Goal: Task Accomplishment & Management: Use online tool/utility

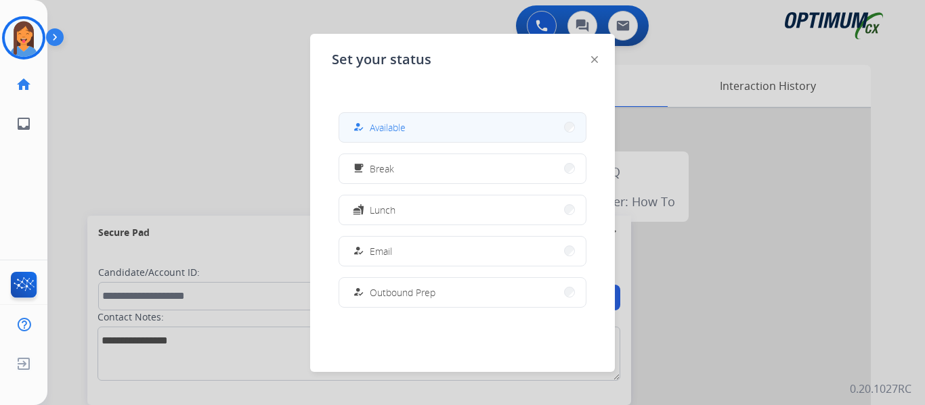
click at [421, 134] on button "how_to_reg Available" at bounding box center [462, 127] width 246 height 29
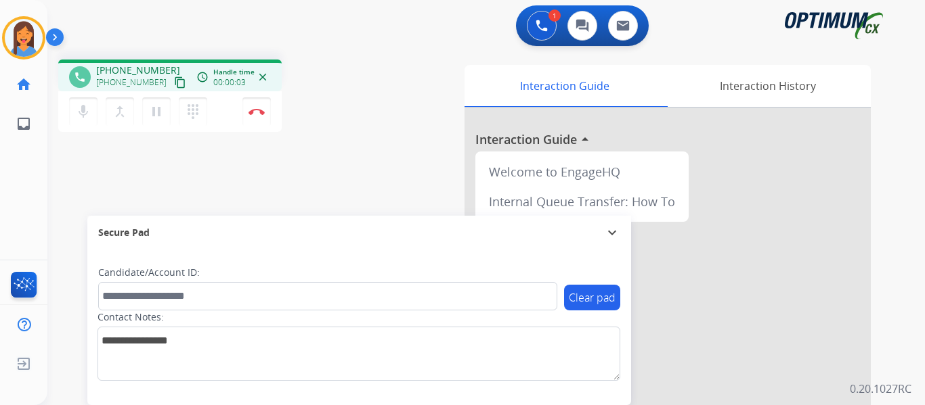
click at [174, 84] on mat-icon "content_copy" at bounding box center [180, 82] width 12 height 12
click at [253, 113] on img at bounding box center [256, 111] width 16 height 7
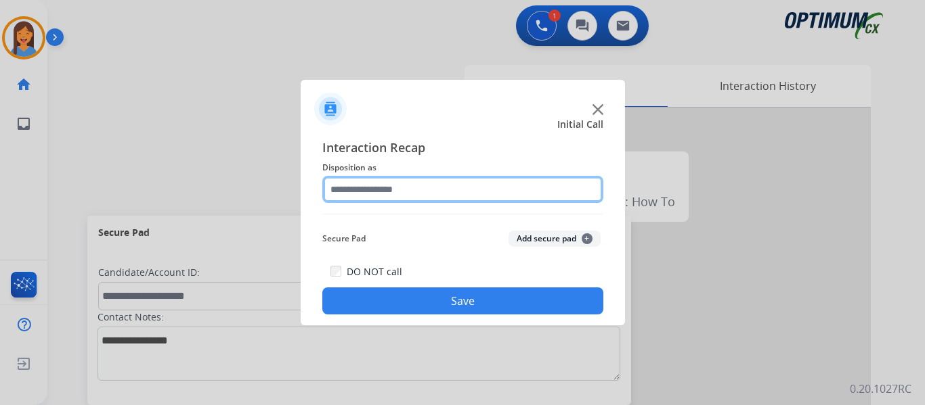
click at [387, 199] on input "text" at bounding box center [462, 189] width 281 height 27
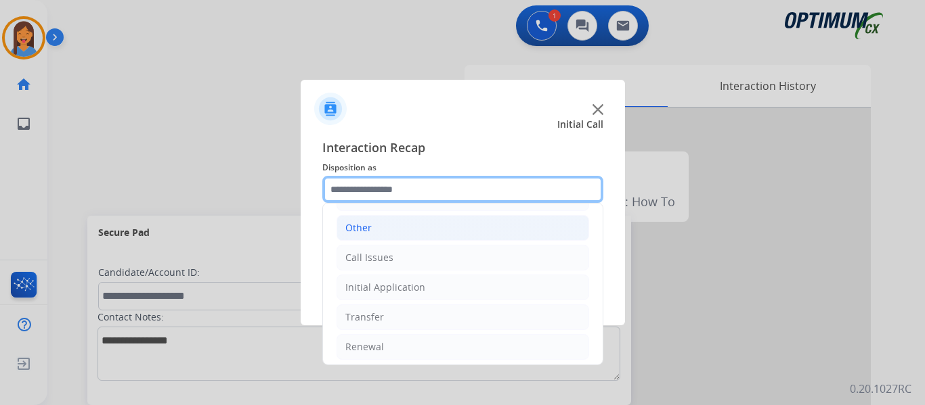
scroll to position [92, 0]
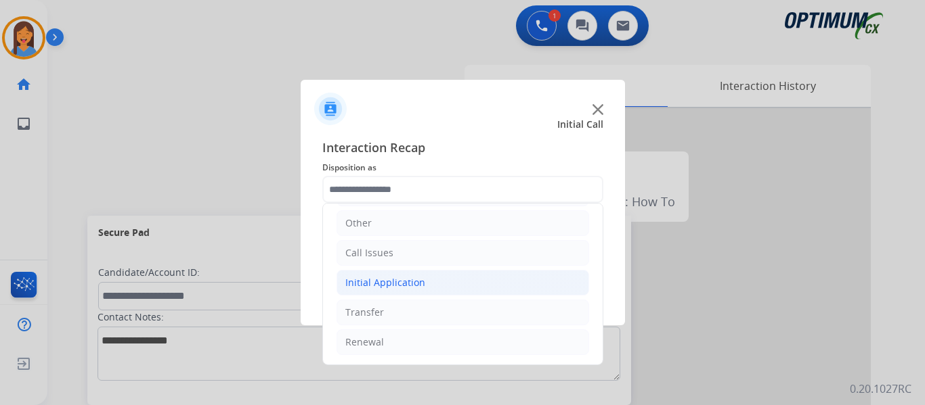
click at [416, 287] on div "Initial Application" at bounding box center [385, 283] width 80 height 14
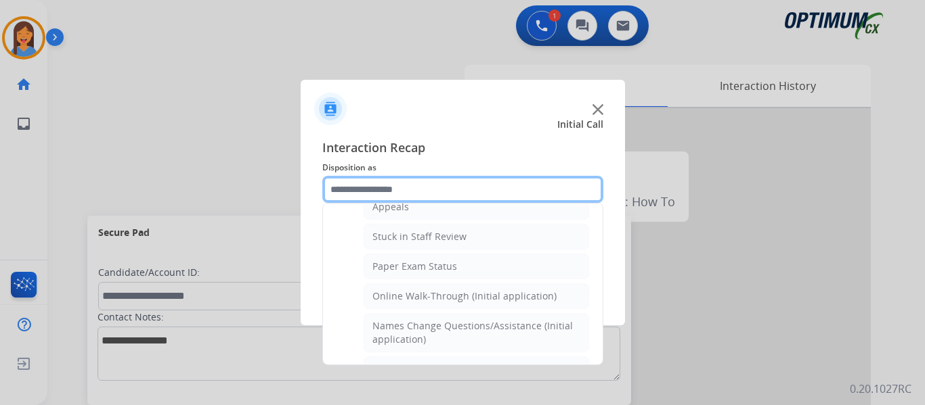
scroll to position [160, 0]
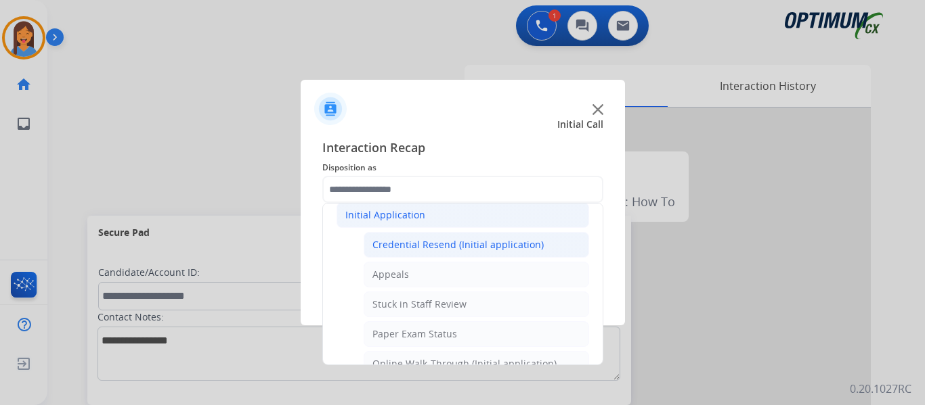
click at [441, 240] on div "Credential Resend (Initial application)" at bounding box center [457, 245] width 171 height 14
type input "**********"
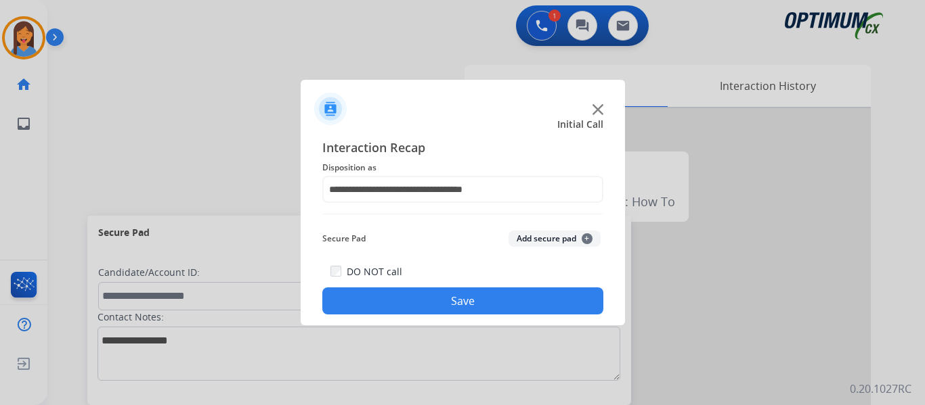
click at [468, 315] on div "**********" at bounding box center [463, 226] width 324 height 198
click at [479, 303] on button "Save" at bounding box center [462, 301] width 281 height 27
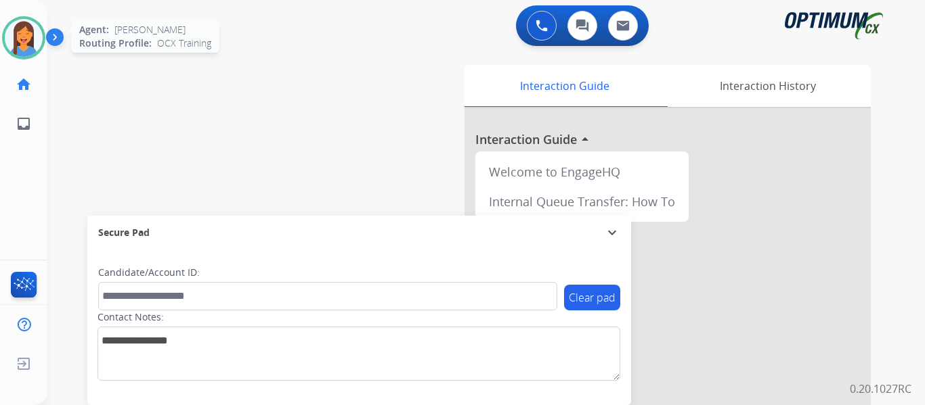
click at [12, 49] on img at bounding box center [24, 38] width 38 height 38
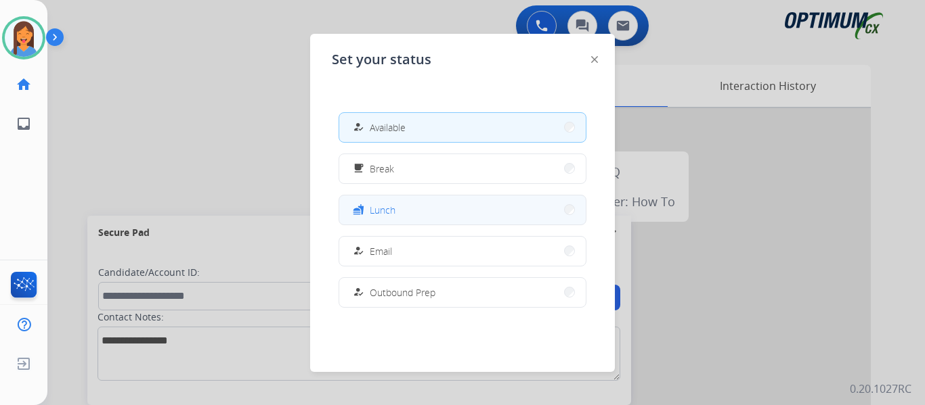
click at [397, 210] on button "fastfood Lunch" at bounding box center [462, 210] width 246 height 29
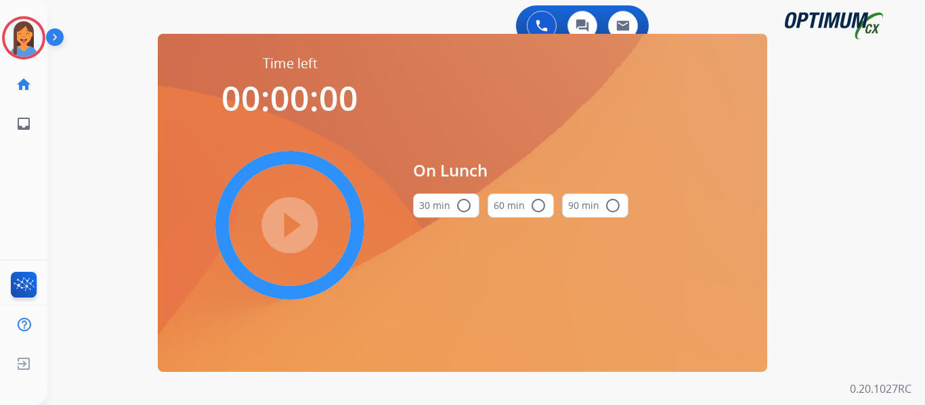
click at [441, 205] on button "30 min radio_button_unchecked" at bounding box center [446, 206] width 66 height 24
click at [296, 217] on mat-icon "play_circle_filled" at bounding box center [290, 225] width 16 height 16
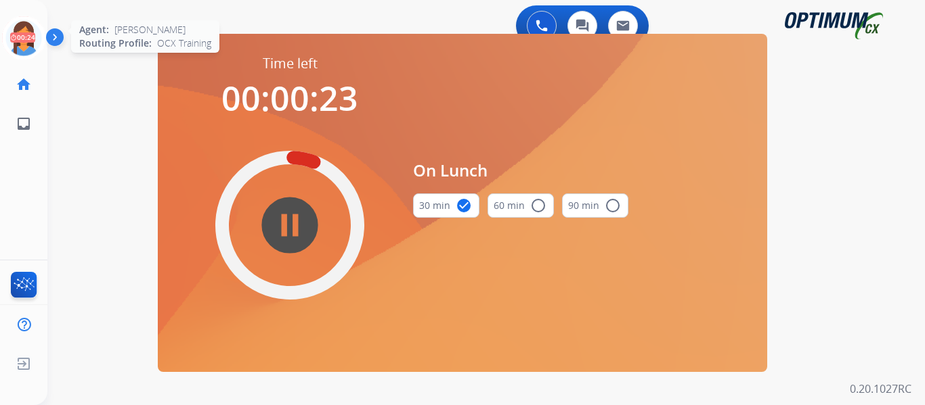
click at [28, 43] on icon at bounding box center [24, 38] width 44 height 44
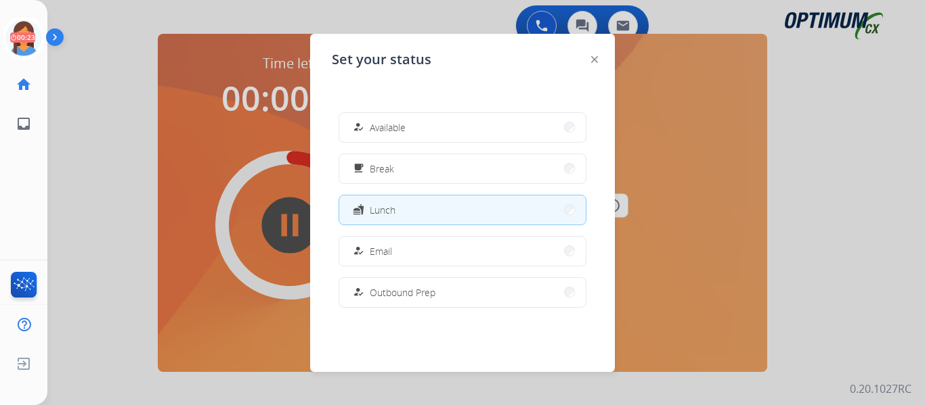
click at [424, 131] on button "how_to_reg Available" at bounding box center [462, 127] width 246 height 29
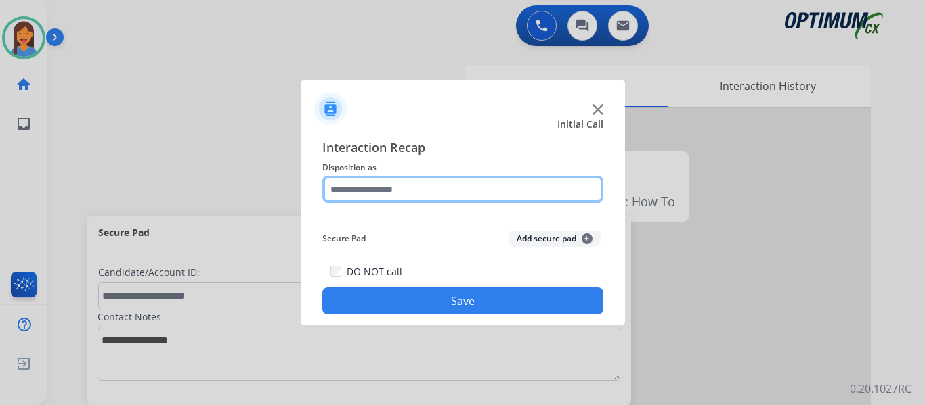
click at [378, 190] on input "text" at bounding box center [462, 189] width 281 height 27
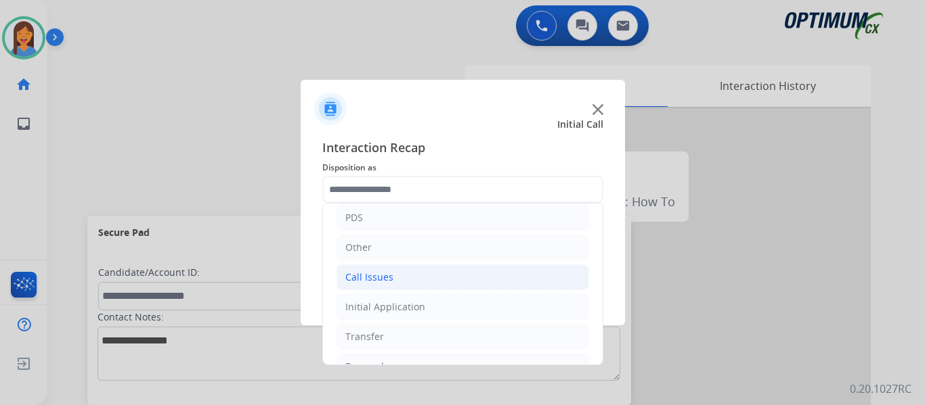
click at [371, 285] on li "Call Issues" at bounding box center [462, 278] width 252 height 26
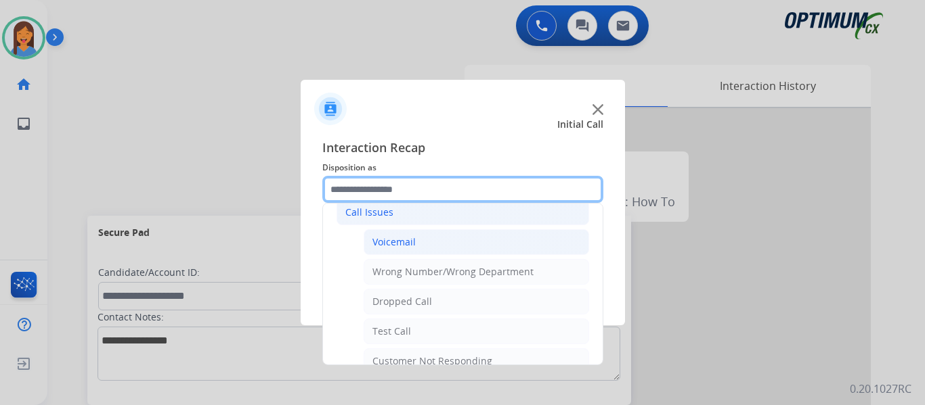
scroll to position [135, 0]
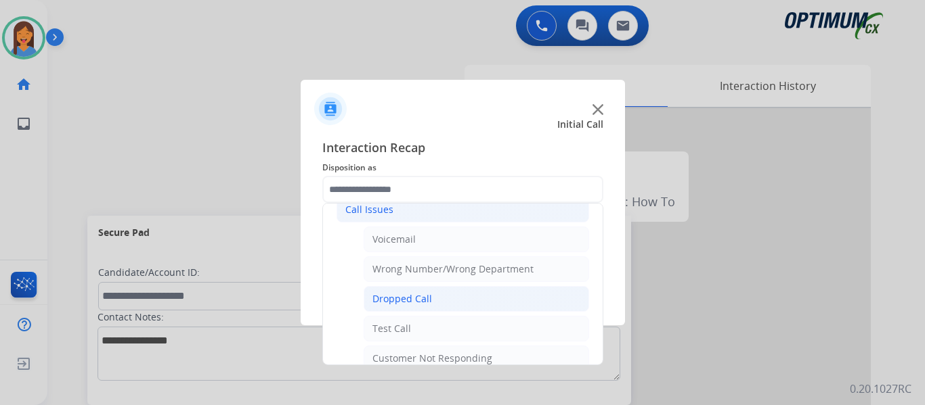
click at [414, 298] on div "Dropped Call" at bounding box center [402, 299] width 60 height 14
type input "**********"
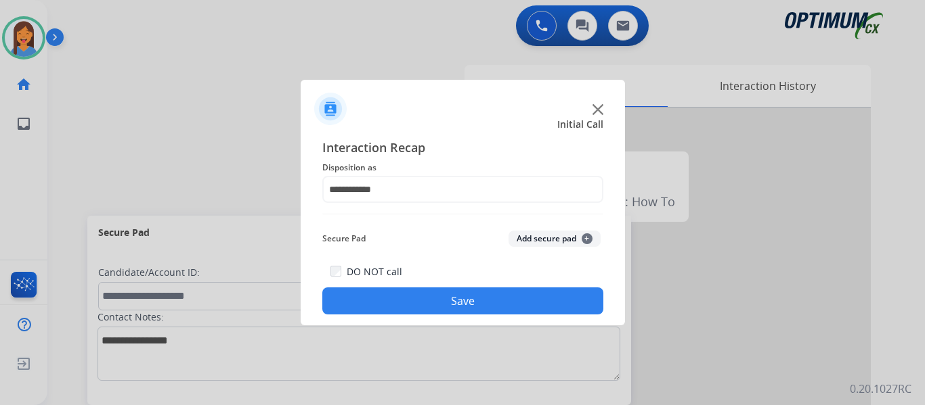
click at [414, 298] on button "Save" at bounding box center [462, 301] width 281 height 27
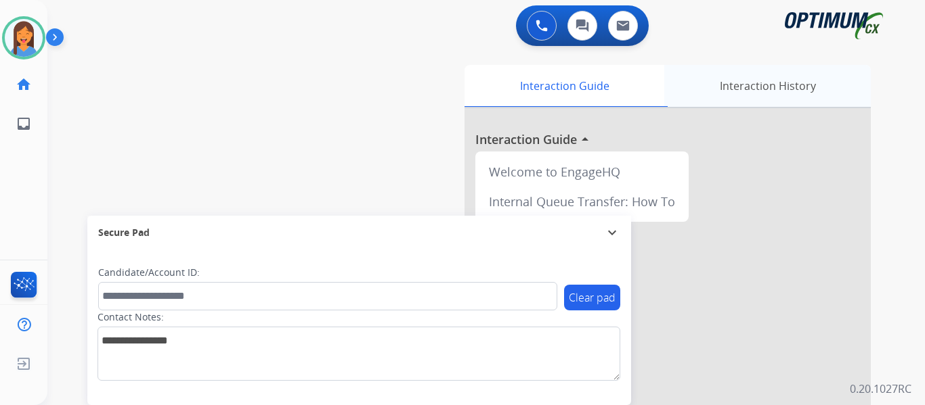
click at [743, 88] on div "Interaction History" at bounding box center [767, 86] width 206 height 42
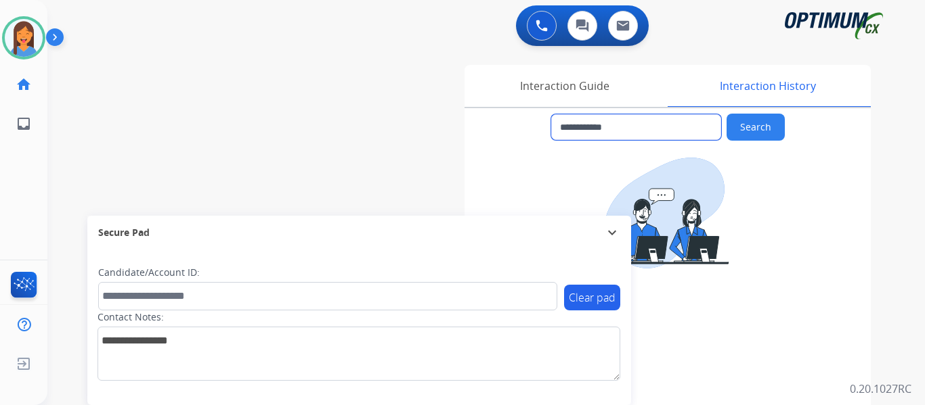
click at [643, 131] on input "**********" at bounding box center [636, 127] width 170 height 26
drag, startPoint x: 644, startPoint y: 127, endPoint x: 571, endPoint y: 127, distance: 73.8
click at [571, 127] on input "**********" at bounding box center [636, 127] width 170 height 26
click at [539, 68] on div "Interaction Guide" at bounding box center [564, 86] width 200 height 42
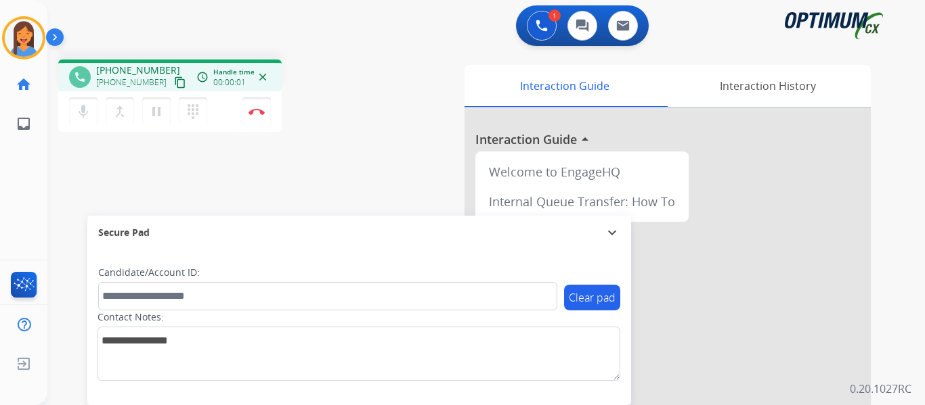
click at [174, 81] on mat-icon "content_copy" at bounding box center [180, 82] width 12 height 12
click at [252, 114] on img at bounding box center [256, 111] width 16 height 7
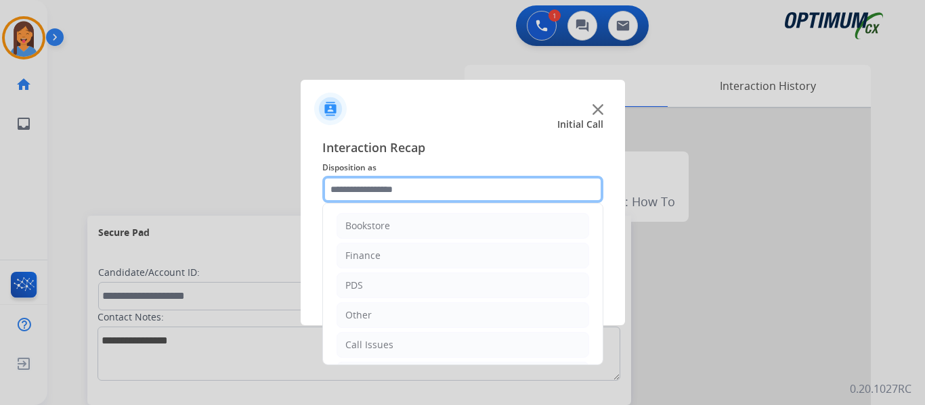
click at [387, 188] on input "text" at bounding box center [462, 189] width 281 height 27
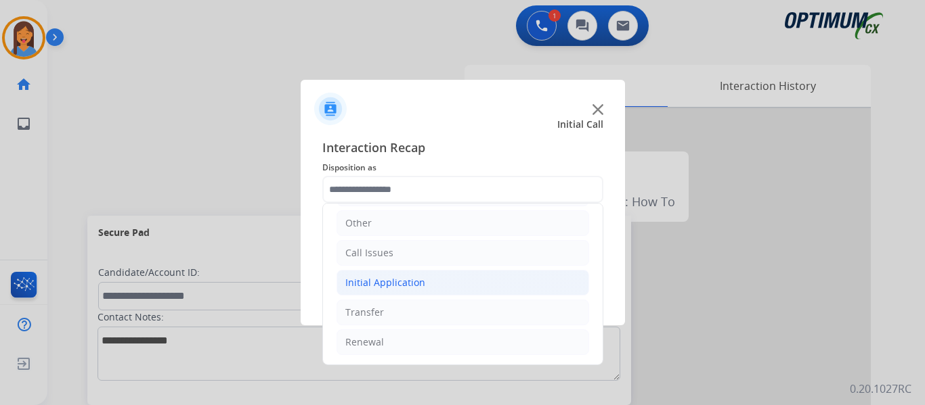
click at [418, 282] on div "Initial Application" at bounding box center [385, 283] width 80 height 14
click at [403, 275] on li "Initial Application" at bounding box center [462, 283] width 252 height 26
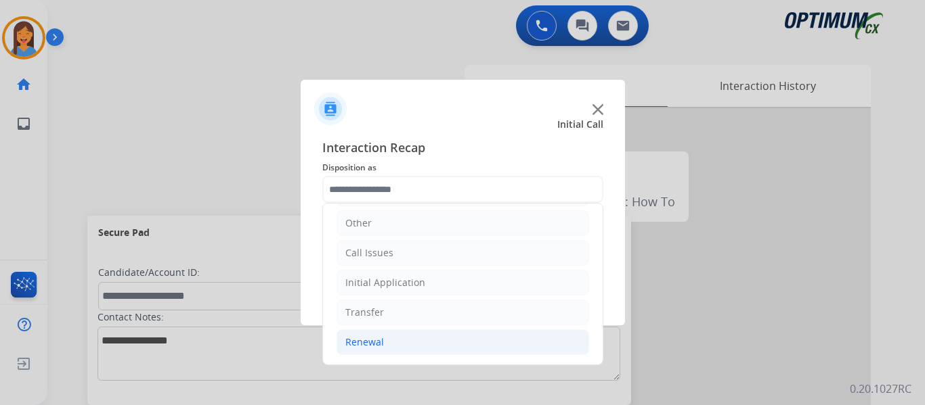
click at [363, 340] on div "Renewal" at bounding box center [364, 343] width 39 height 14
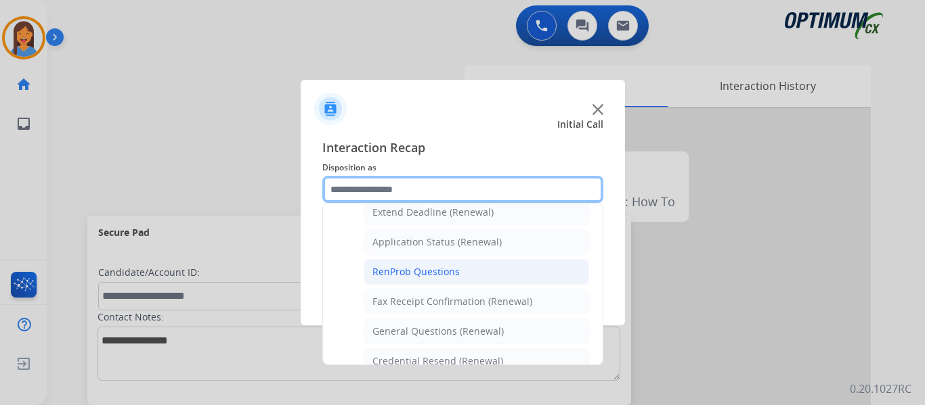
scroll to position [363, 0]
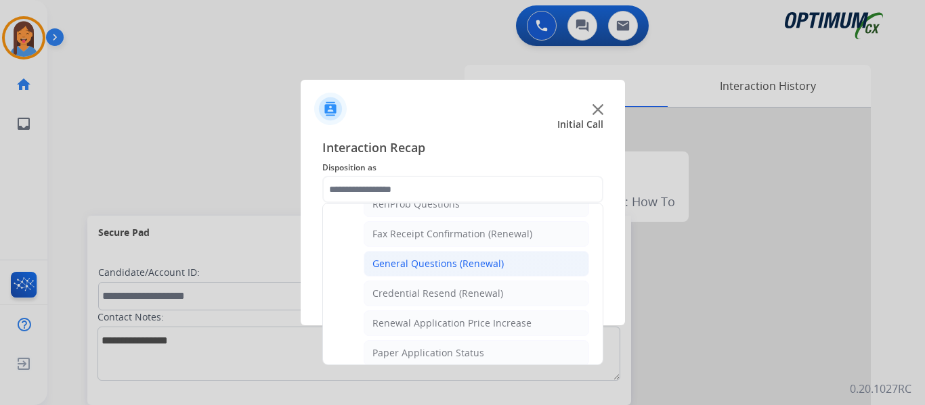
click at [449, 267] on div "General Questions (Renewal)" at bounding box center [437, 264] width 131 height 14
type input "**********"
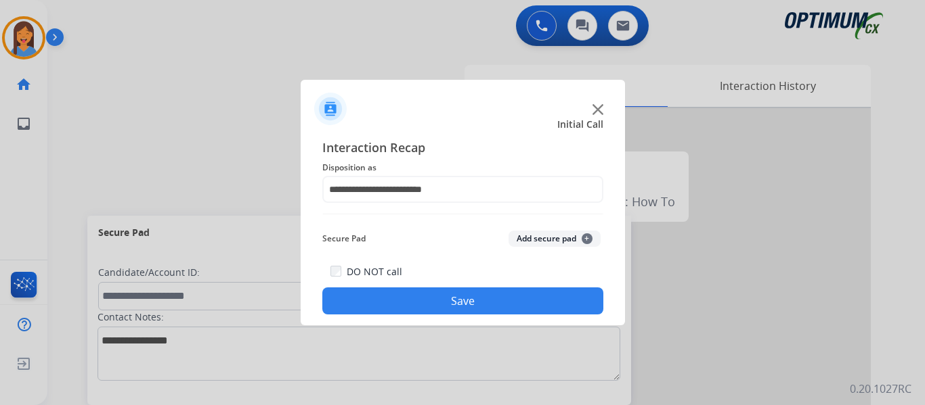
click at [470, 297] on button "Save" at bounding box center [462, 301] width 281 height 27
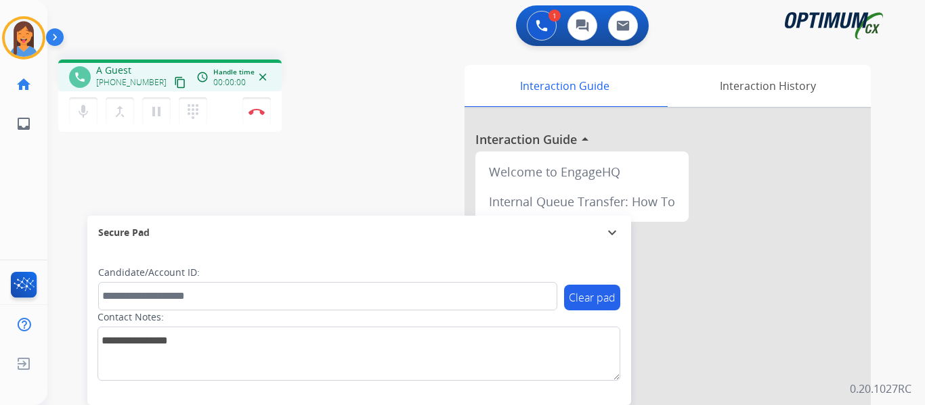
click at [174, 81] on mat-icon "content_copy" at bounding box center [180, 82] width 12 height 12
click at [256, 112] on img at bounding box center [256, 111] width 16 height 7
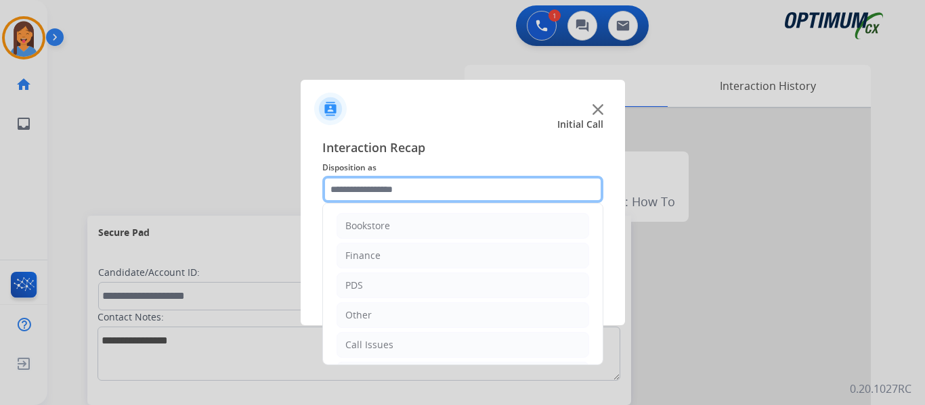
click at [392, 189] on input "text" at bounding box center [462, 189] width 281 height 27
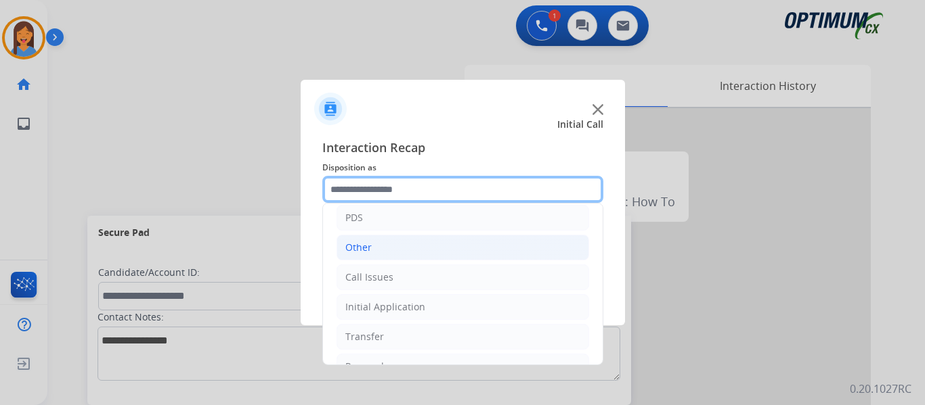
scroll to position [0, 0]
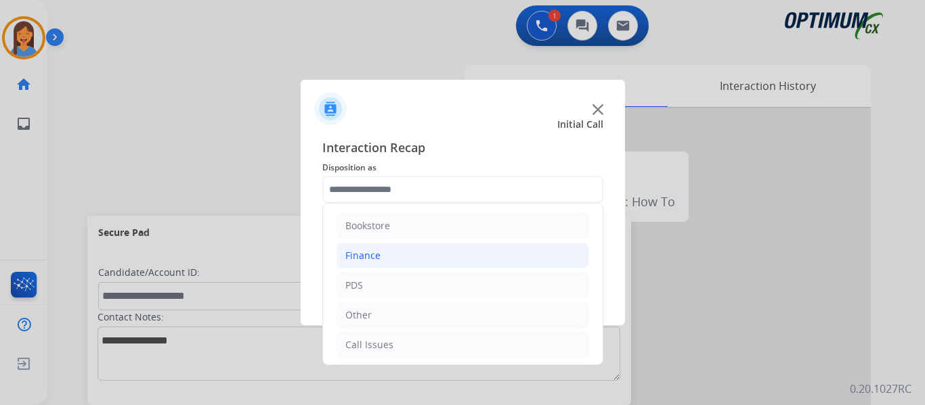
click at [387, 256] on li "Finance" at bounding box center [462, 256] width 252 height 26
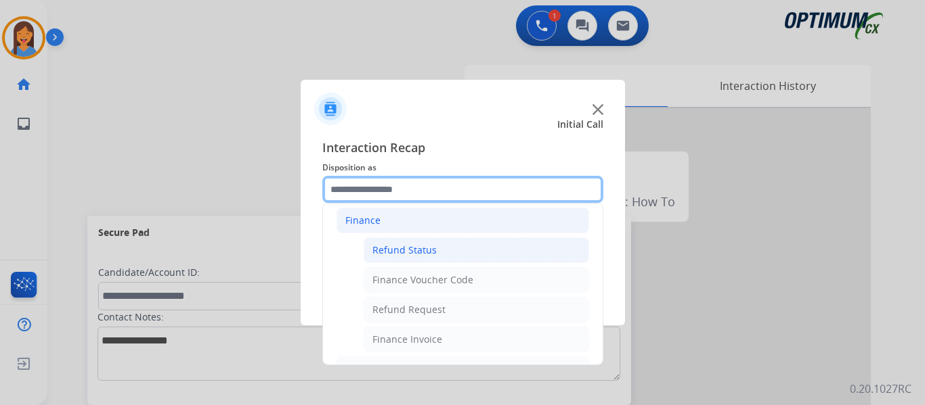
scroll to position [68, 0]
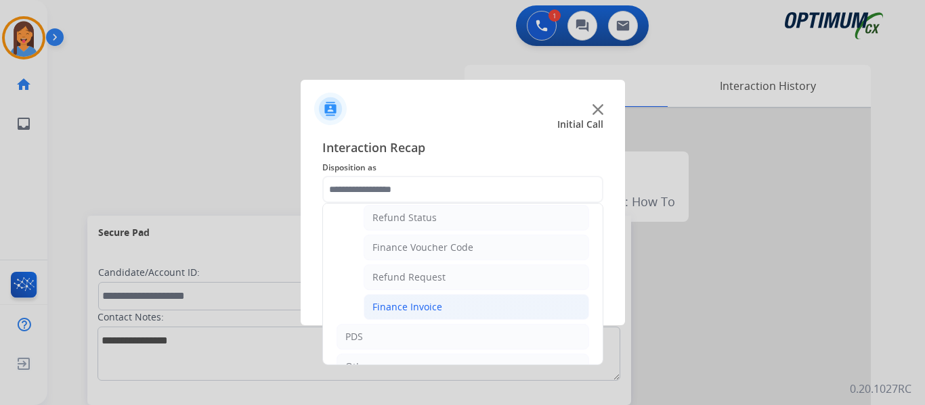
click at [421, 306] on div "Finance Invoice" at bounding box center [407, 308] width 70 height 14
type input "**********"
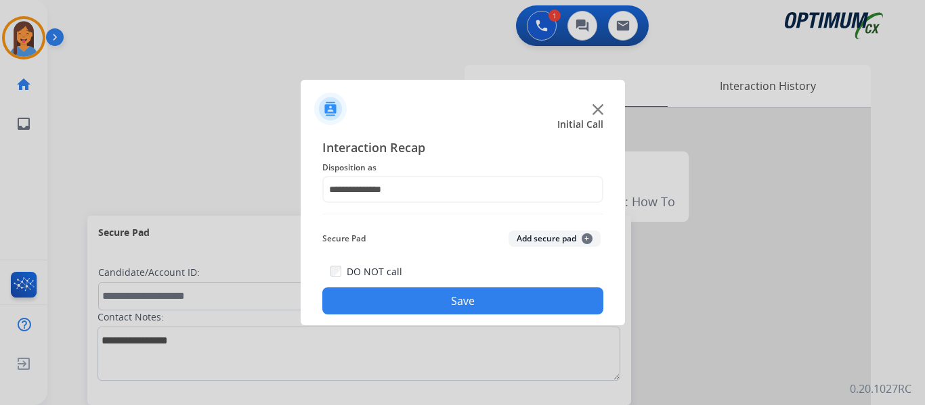
click at [460, 309] on button "Save" at bounding box center [462, 301] width 281 height 27
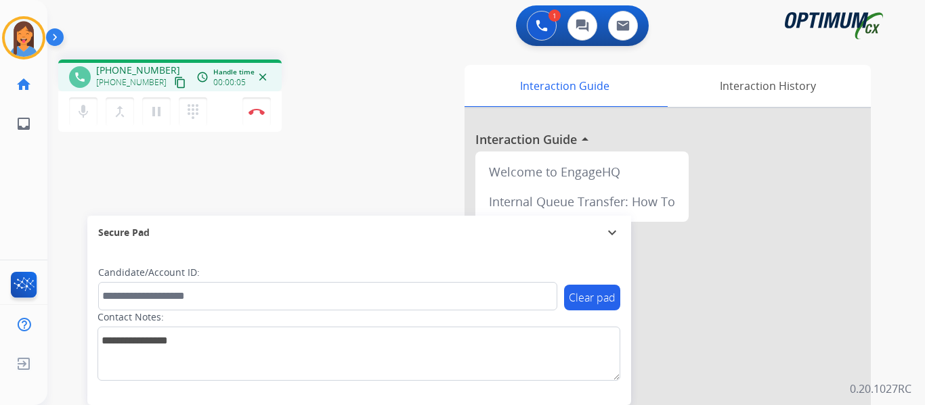
click at [172, 76] on button "content_copy" at bounding box center [180, 82] width 16 height 16
click at [258, 108] on img at bounding box center [256, 111] width 16 height 7
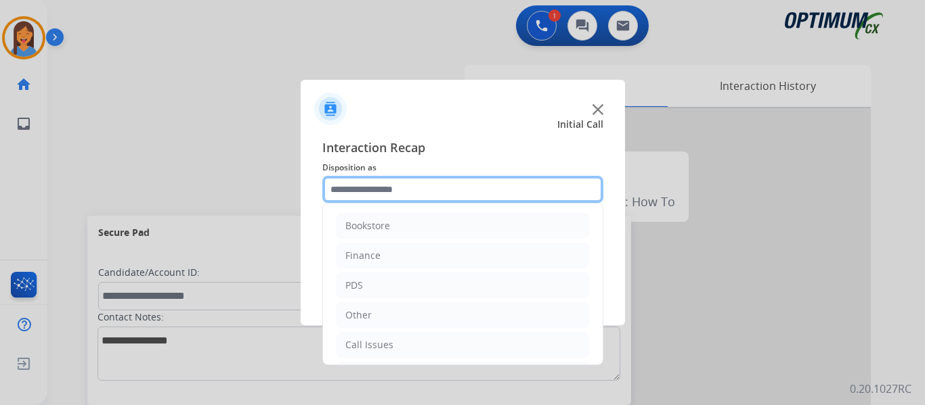
click at [382, 196] on input "text" at bounding box center [462, 189] width 281 height 27
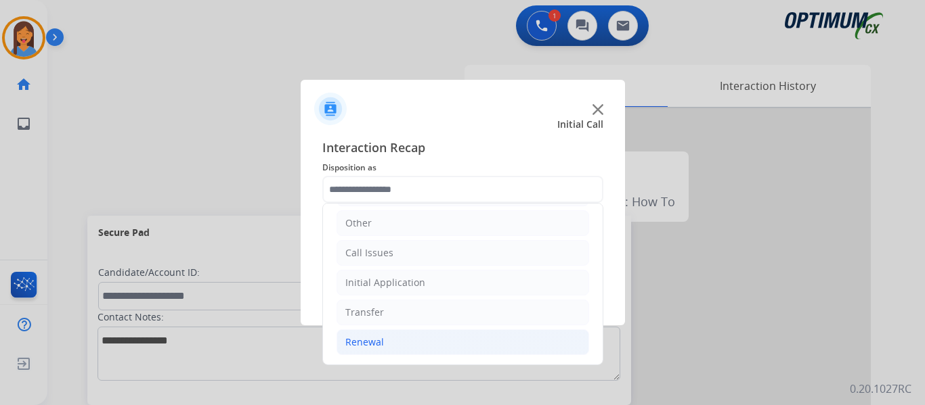
click at [374, 350] on li "Renewal" at bounding box center [462, 343] width 252 height 26
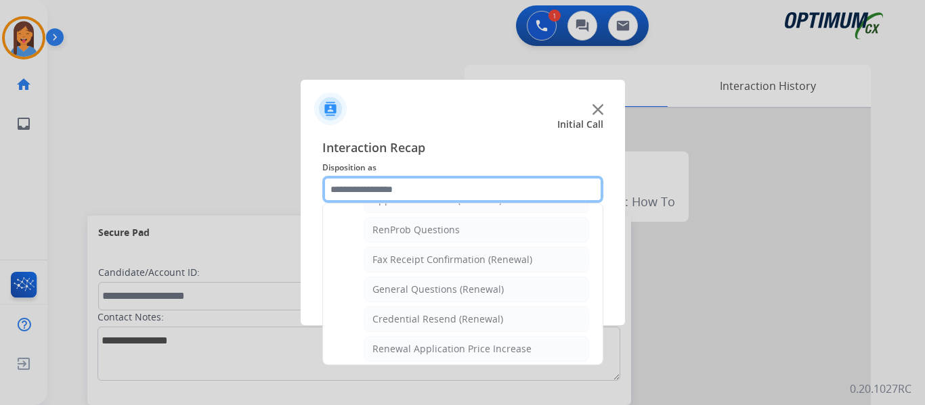
scroll to position [363, 0]
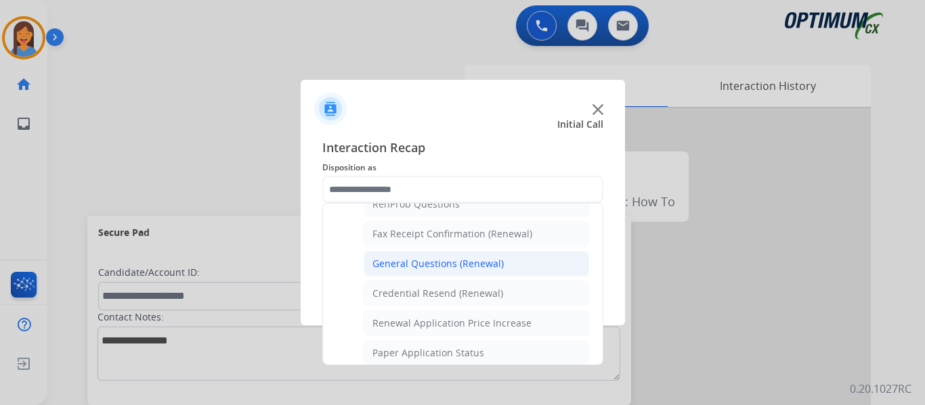
click at [428, 262] on div "General Questions (Renewal)" at bounding box center [437, 264] width 131 height 14
type input "**********"
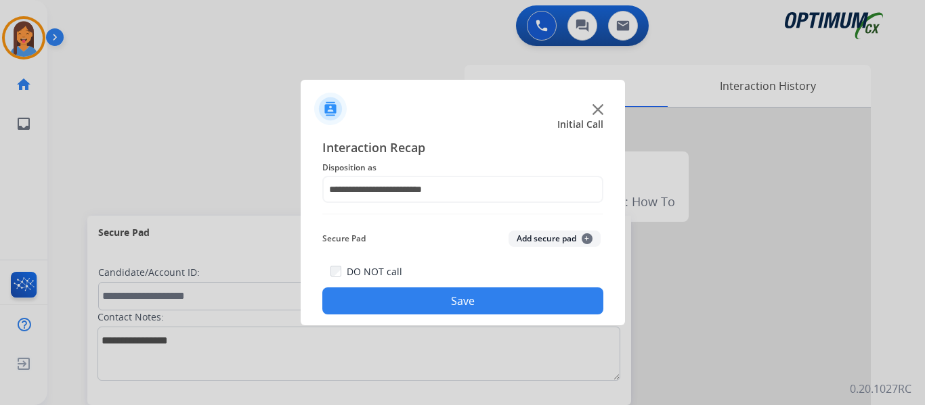
click at [439, 305] on button "Save" at bounding box center [462, 301] width 281 height 27
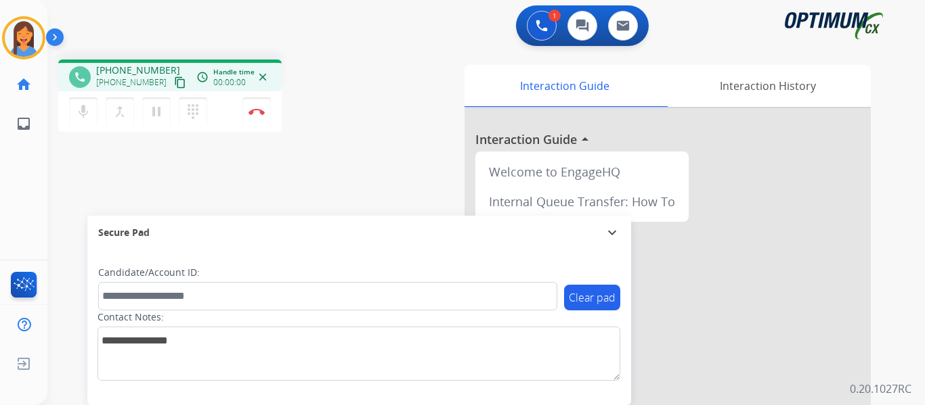
click at [174, 80] on mat-icon "content_copy" at bounding box center [180, 82] width 12 height 12
click at [255, 112] on img at bounding box center [256, 111] width 16 height 7
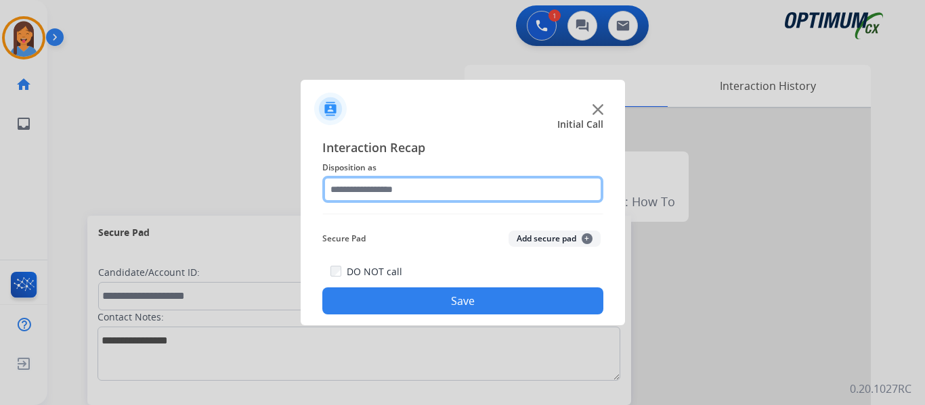
click at [403, 195] on input "text" at bounding box center [462, 189] width 281 height 27
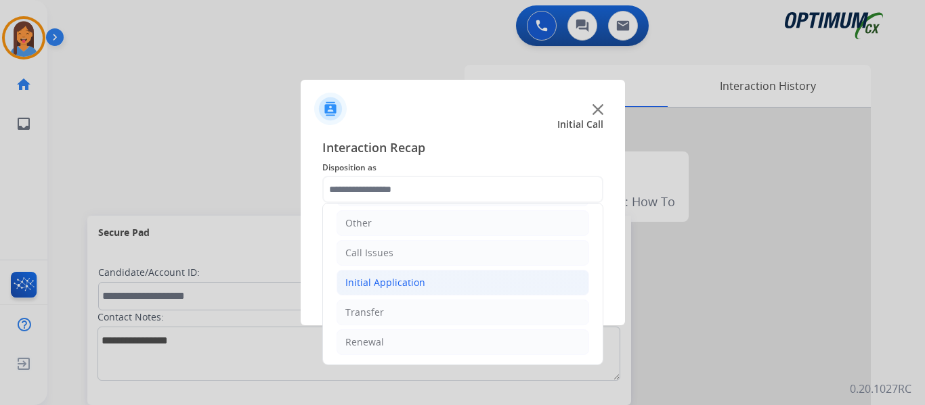
click at [382, 276] on div "Initial Application" at bounding box center [385, 283] width 80 height 14
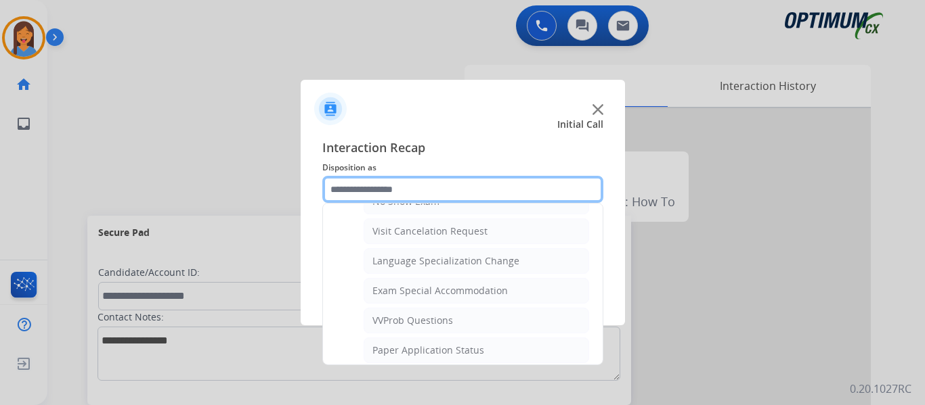
scroll to position [701, 0]
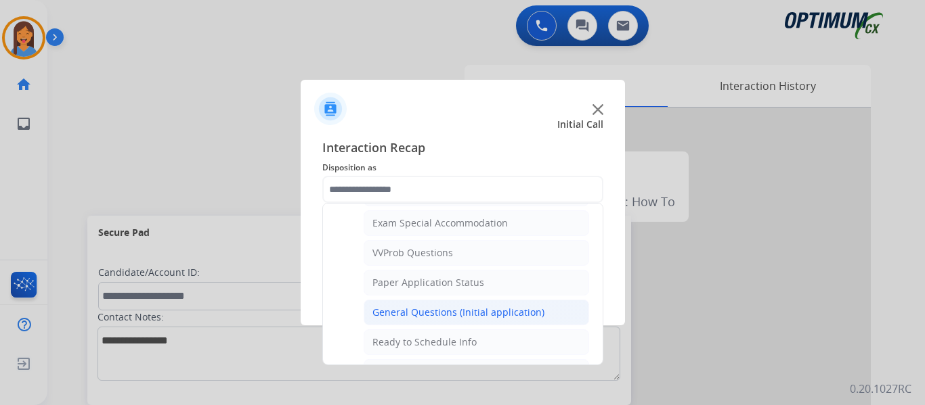
click at [415, 316] on div "General Questions (Initial application)" at bounding box center [458, 313] width 172 height 14
type input "**********"
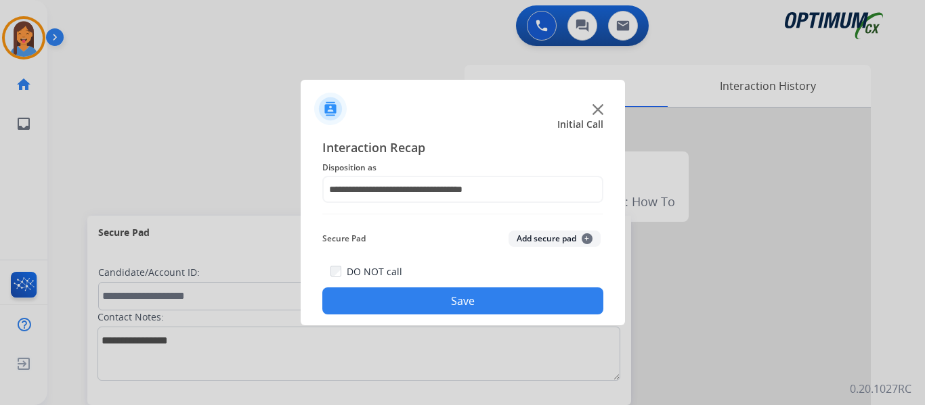
click at [426, 296] on button "Save" at bounding box center [462, 301] width 281 height 27
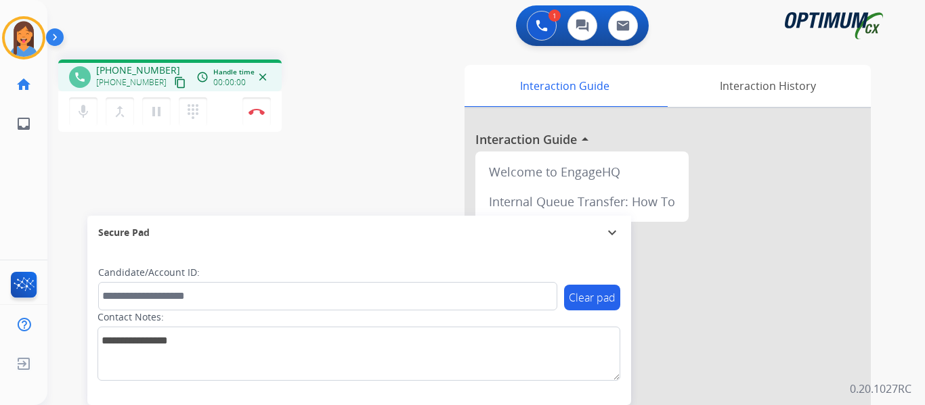
click at [174, 80] on mat-icon "content_copy" at bounding box center [180, 82] width 12 height 12
click at [261, 109] on img at bounding box center [256, 111] width 16 height 7
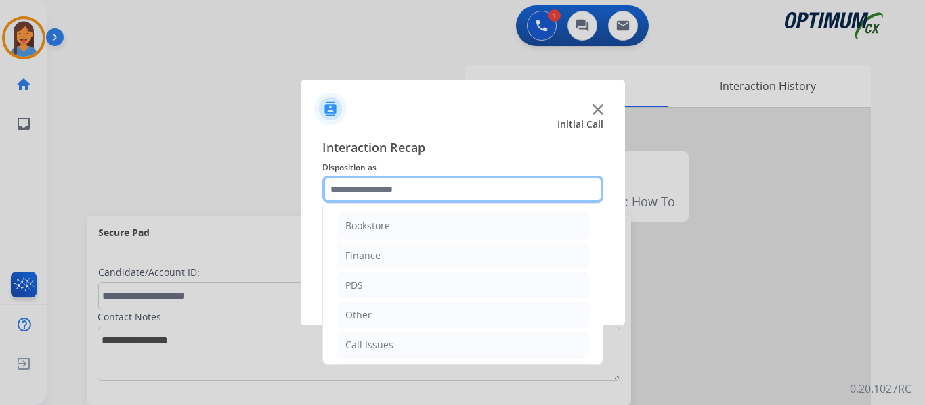
click at [409, 194] on input "text" at bounding box center [462, 189] width 281 height 27
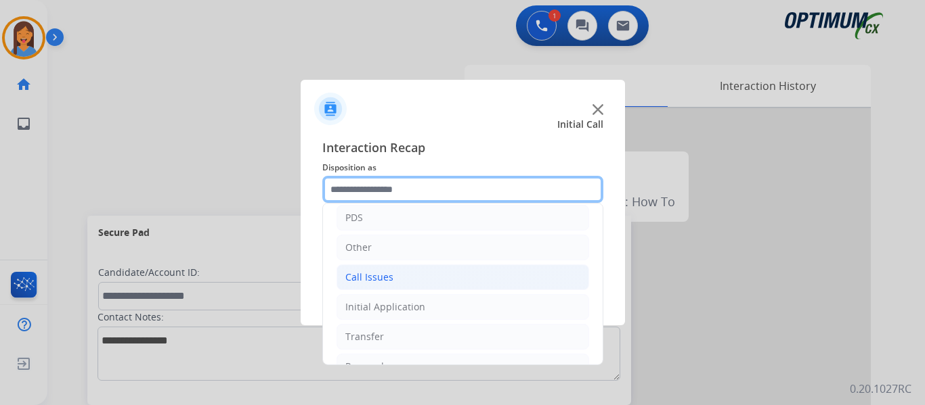
scroll to position [92, 0]
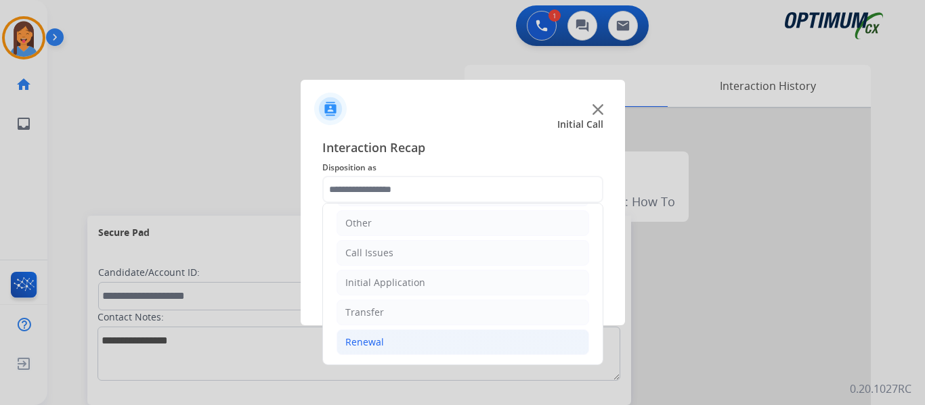
click at [372, 334] on li "Renewal" at bounding box center [462, 343] width 252 height 26
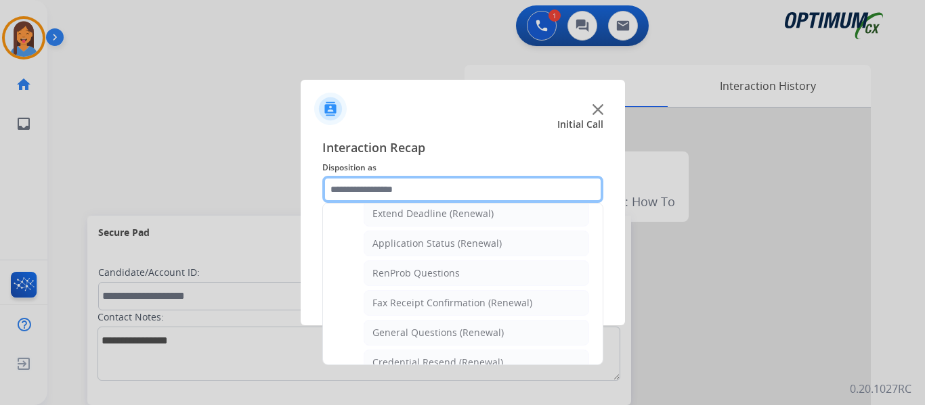
scroll to position [295, 0]
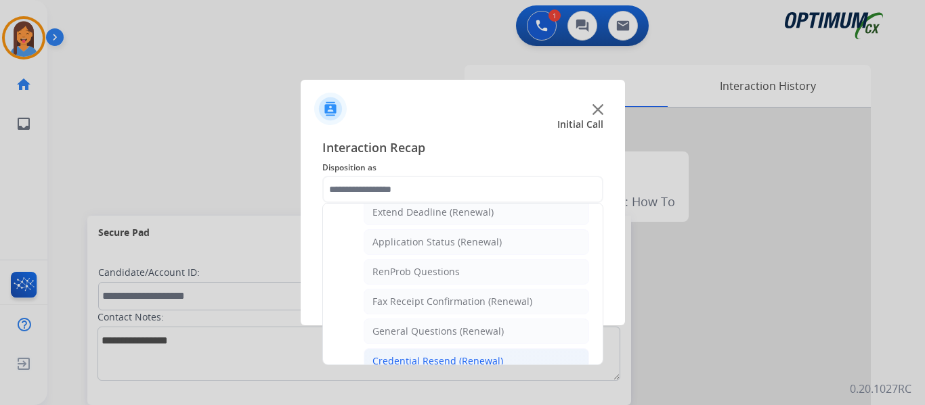
click at [426, 362] on div "Credential Resend (Renewal)" at bounding box center [437, 362] width 131 height 14
type input "**********"
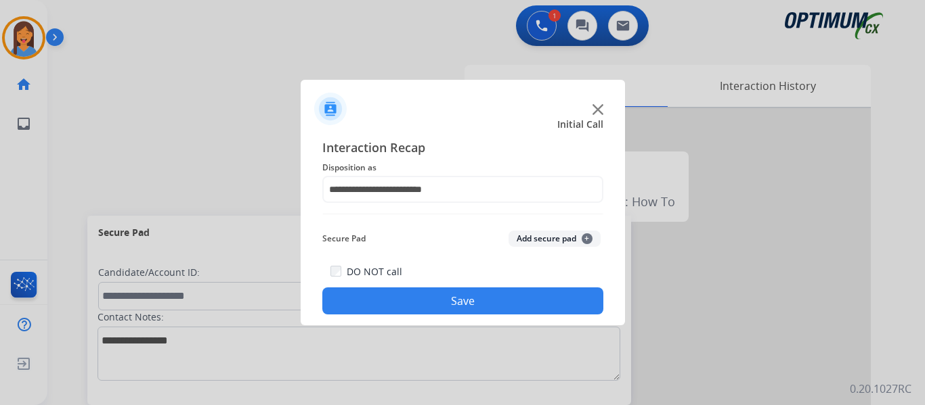
click at [455, 284] on div "DO NOT call Save" at bounding box center [462, 288] width 281 height 51
click at [462, 302] on button "Save" at bounding box center [462, 301] width 281 height 27
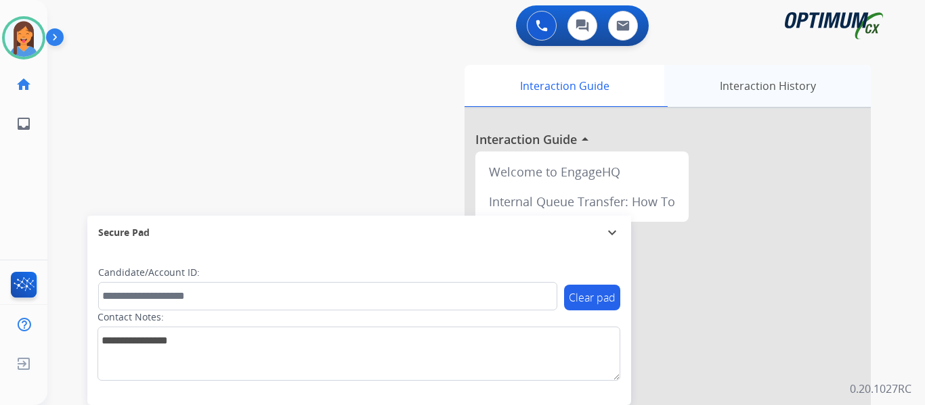
click at [737, 84] on div "Interaction History" at bounding box center [767, 86] width 206 height 42
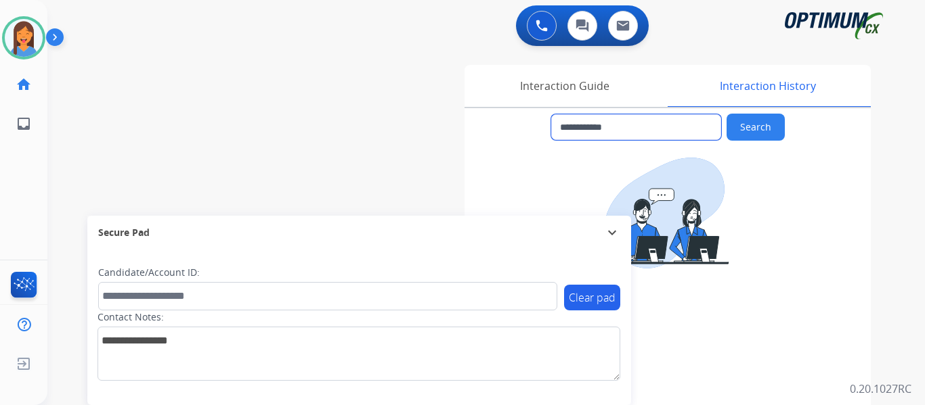
drag, startPoint x: 640, startPoint y: 125, endPoint x: 571, endPoint y: 129, distance: 68.5
click at [571, 129] on input "**********" at bounding box center [636, 127] width 170 height 26
click at [534, 27] on button at bounding box center [542, 26] width 30 height 30
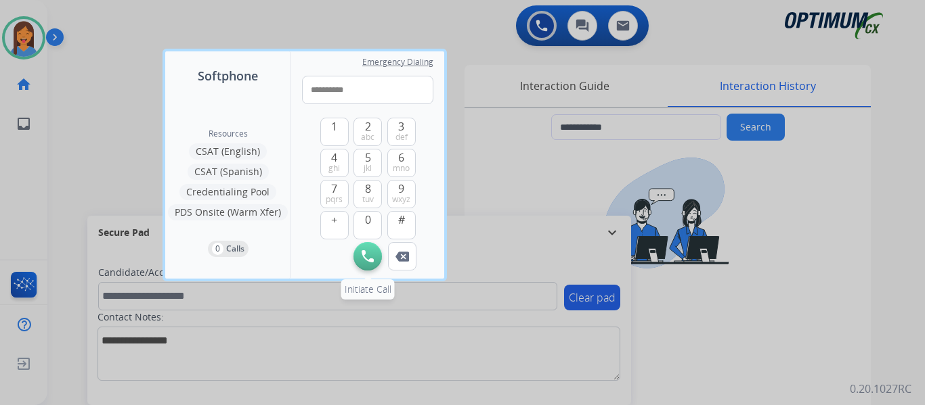
type input "**********"
click at [370, 253] on img at bounding box center [367, 256] width 12 height 12
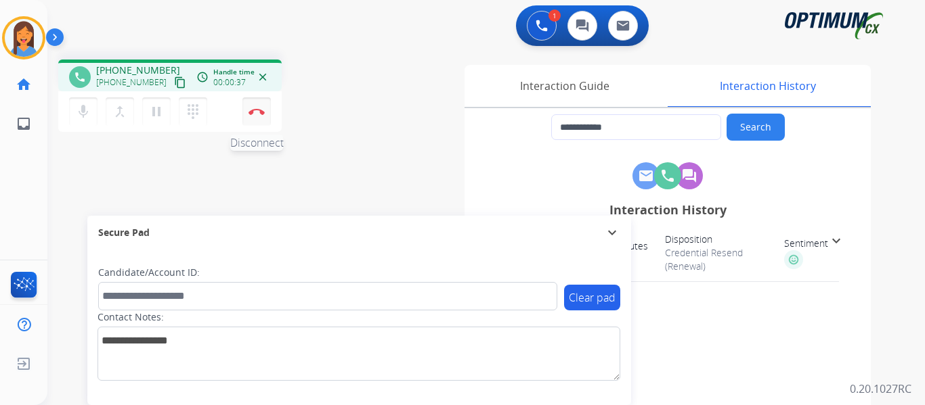
click at [255, 116] on button "Disconnect" at bounding box center [256, 111] width 28 height 28
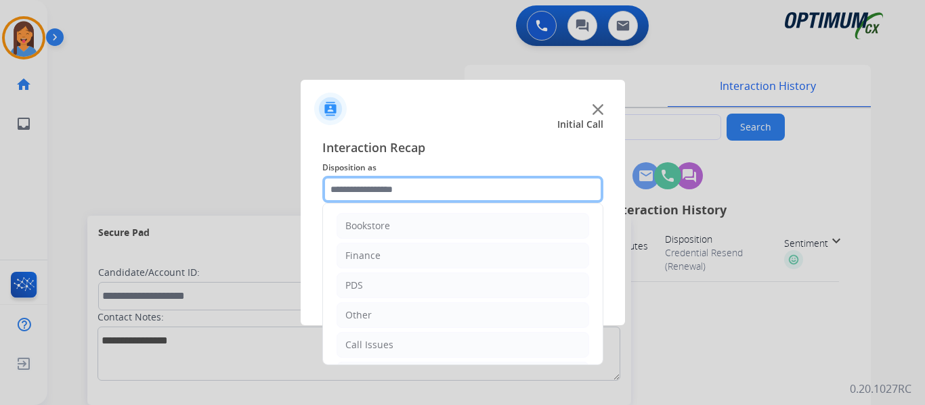
click at [366, 195] on input "text" at bounding box center [462, 189] width 281 height 27
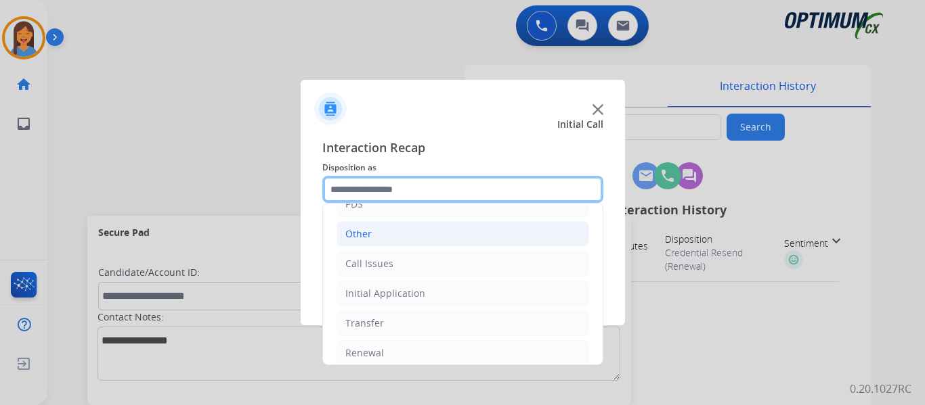
scroll to position [92, 0]
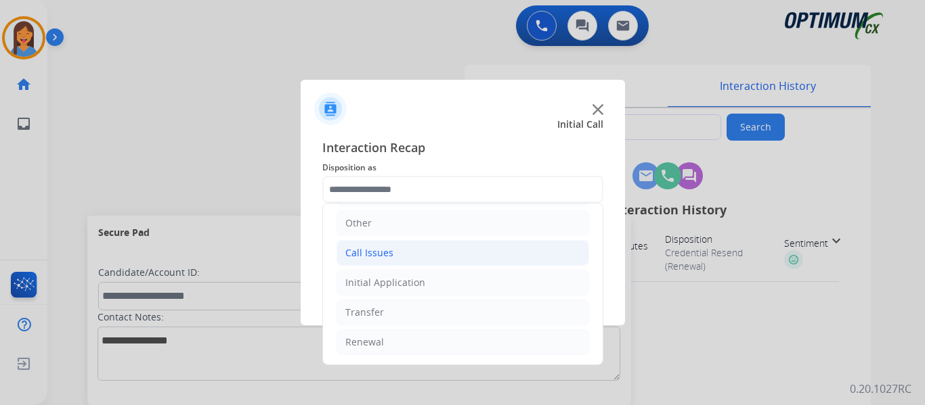
click at [385, 252] on div "Call Issues" at bounding box center [369, 253] width 48 height 14
click at [405, 281] on div "Voicemail" at bounding box center [393, 283] width 43 height 14
type input "*********"
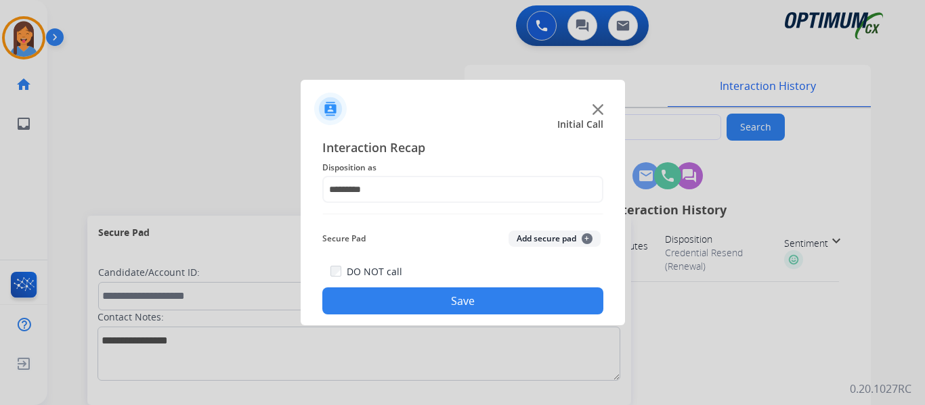
click at [437, 299] on button "Save" at bounding box center [462, 301] width 281 height 27
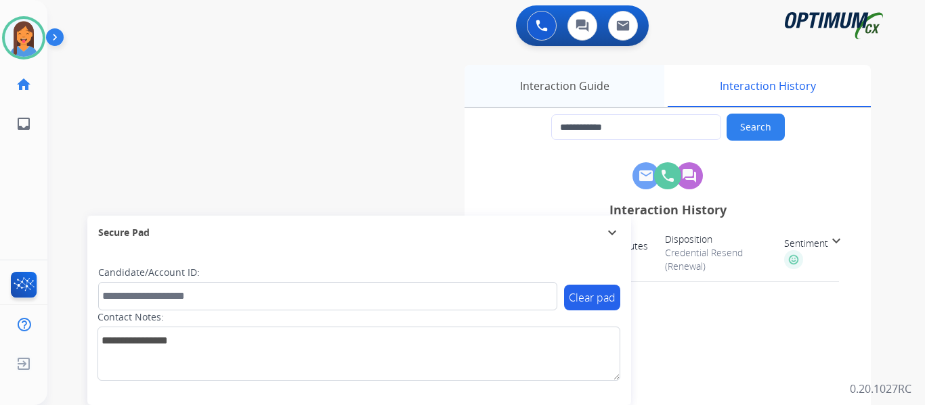
click at [573, 104] on div "Interaction Guide" at bounding box center [564, 86] width 200 height 42
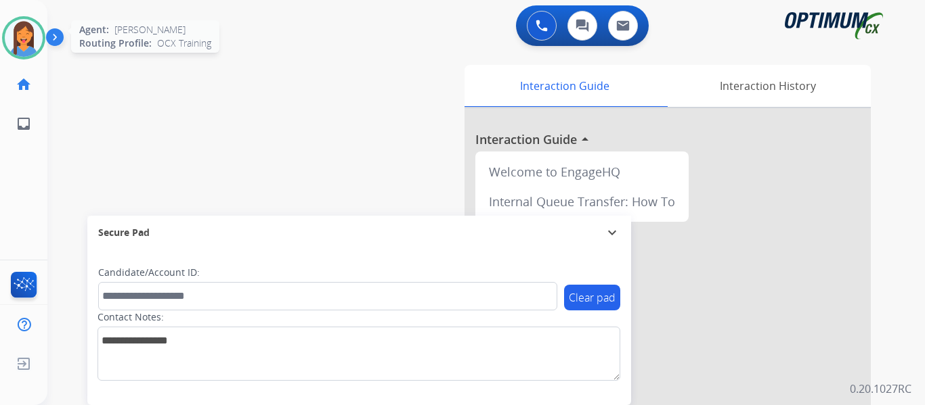
click at [24, 43] on img at bounding box center [24, 38] width 38 height 38
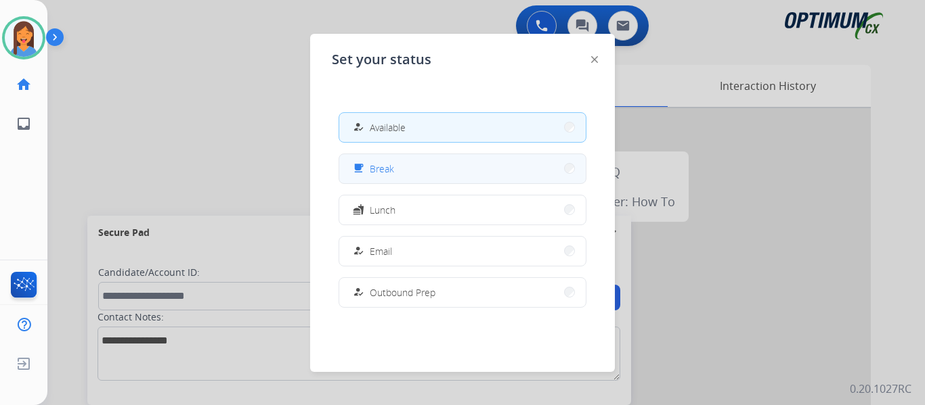
click at [410, 166] on button "free_breakfast Break" at bounding box center [462, 168] width 246 height 29
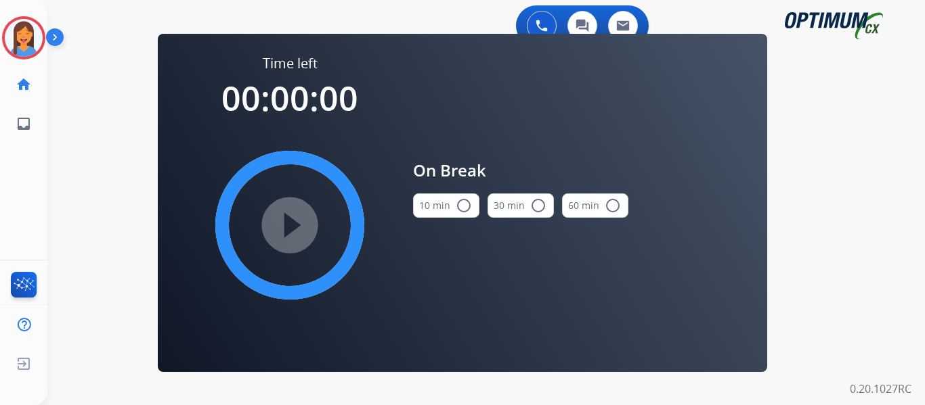
click at [436, 208] on button "10 min radio_button_unchecked" at bounding box center [446, 206] width 66 height 24
click at [298, 217] on mat-icon "play_circle_filled" at bounding box center [290, 225] width 16 height 16
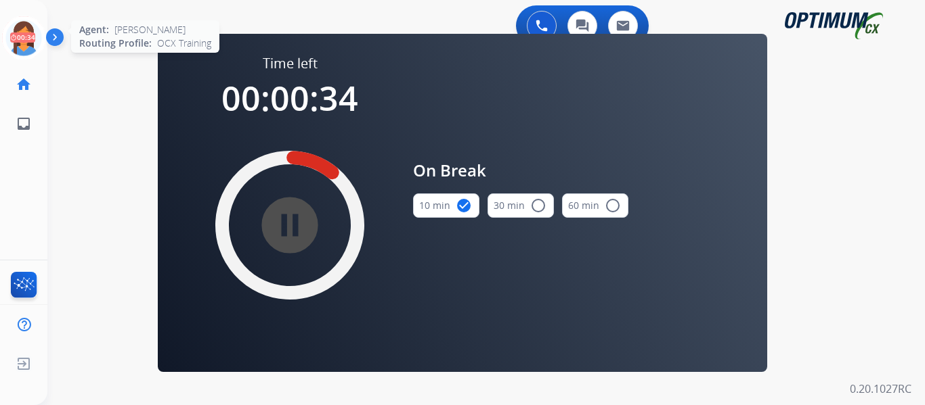
click at [18, 36] on icon at bounding box center [24, 38] width 44 height 44
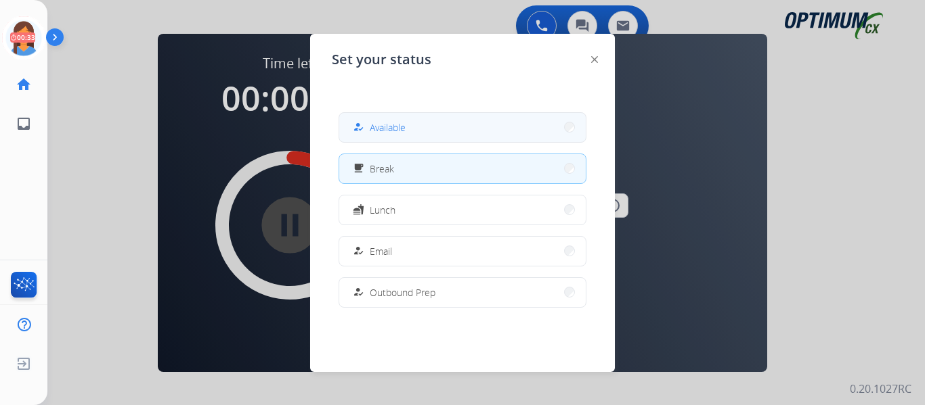
click at [412, 137] on button "how_to_reg Available" at bounding box center [462, 127] width 246 height 29
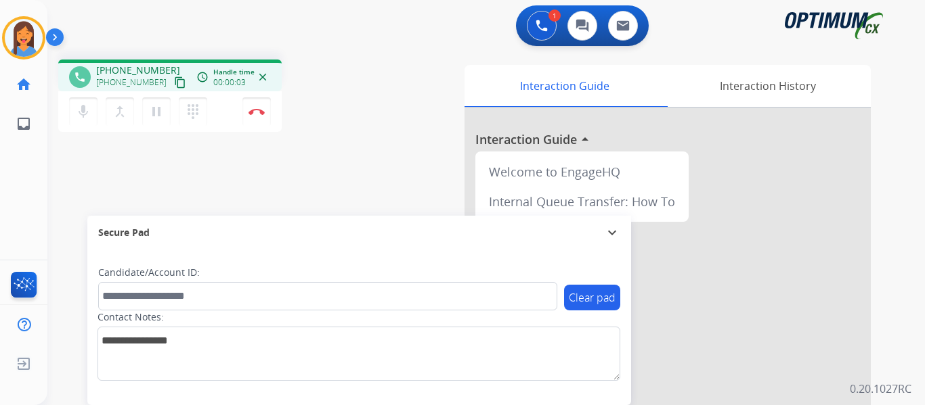
click at [174, 87] on mat-icon "content_copy" at bounding box center [180, 82] width 12 height 12
click at [158, 112] on mat-icon "pause" at bounding box center [156, 112] width 16 height 16
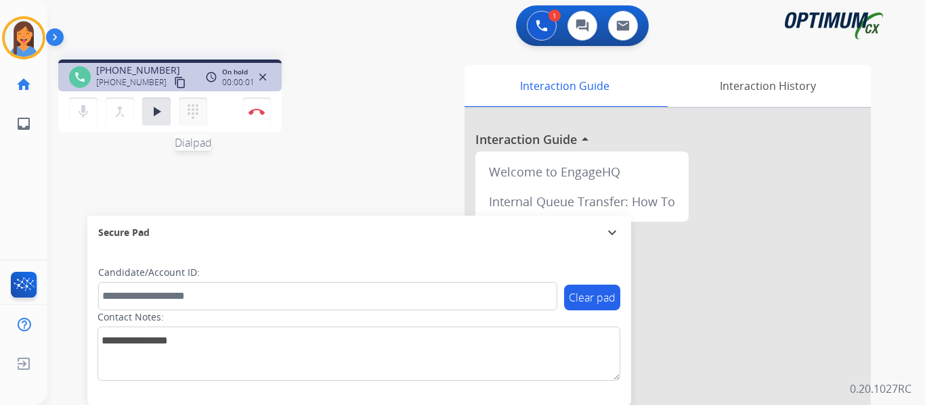
click at [188, 114] on mat-icon "dialpad" at bounding box center [193, 112] width 16 height 16
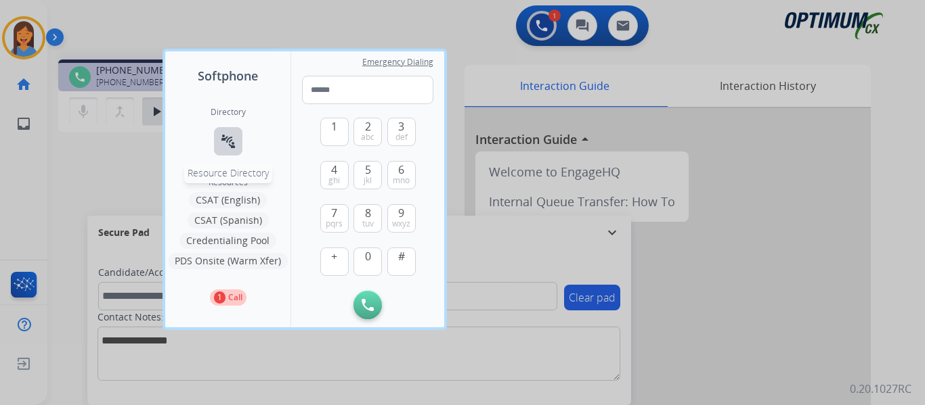
click at [230, 139] on mat-icon "connect_without_contact" at bounding box center [228, 141] width 16 height 16
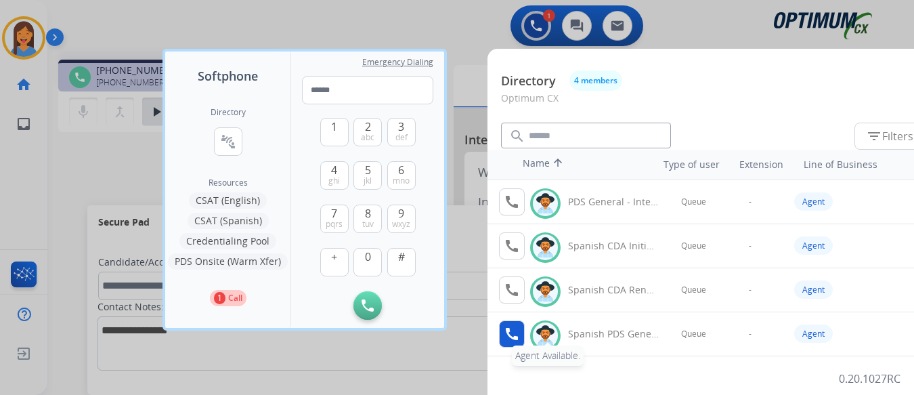
click at [506, 336] on mat-icon "call" at bounding box center [512, 334] width 16 height 16
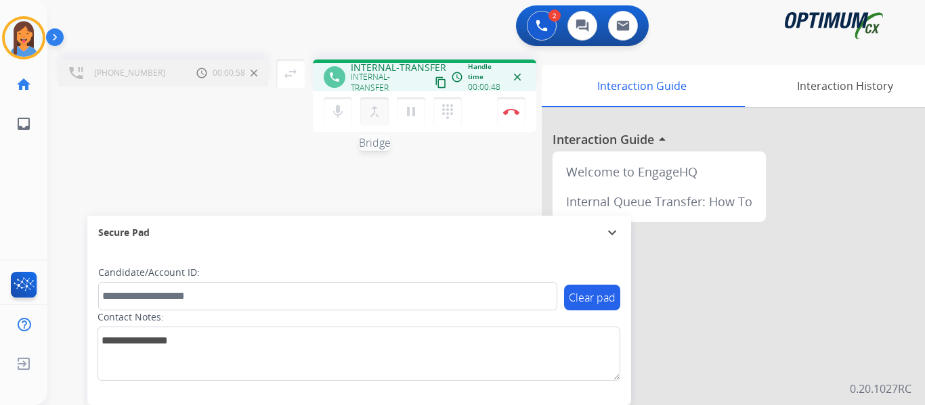
click at [373, 112] on mat-icon "merge_type" at bounding box center [374, 112] width 16 height 16
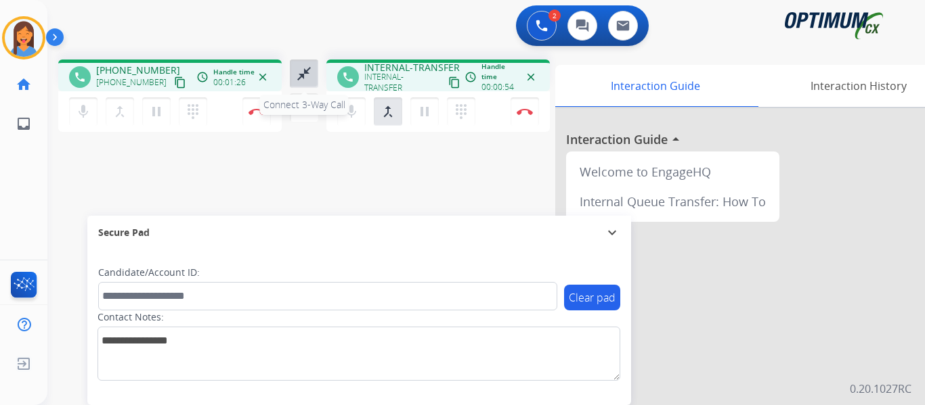
click at [299, 77] on mat-icon "close_fullscreen" at bounding box center [304, 74] width 16 height 16
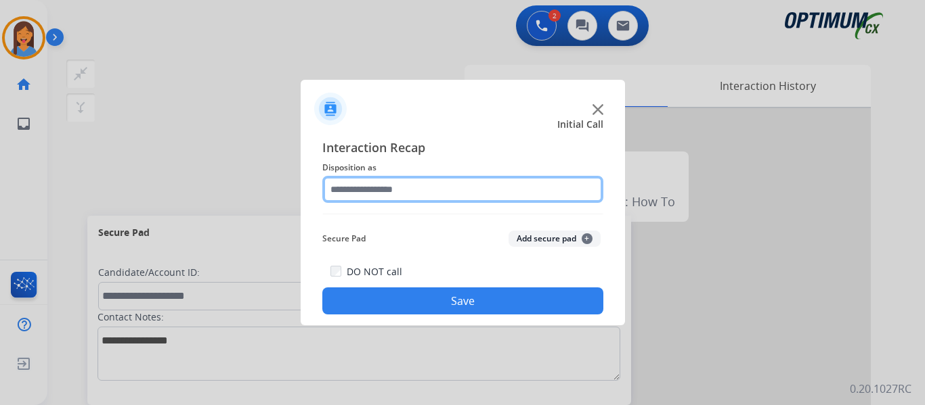
click at [392, 188] on input "text" at bounding box center [462, 189] width 281 height 27
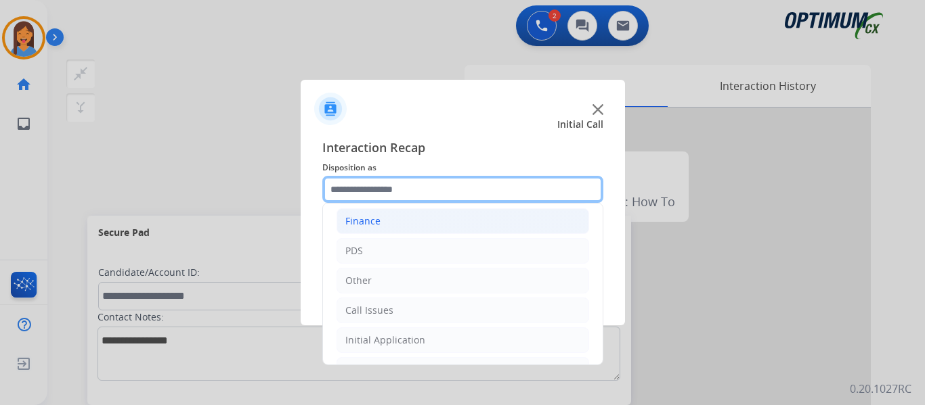
scroll to position [68, 0]
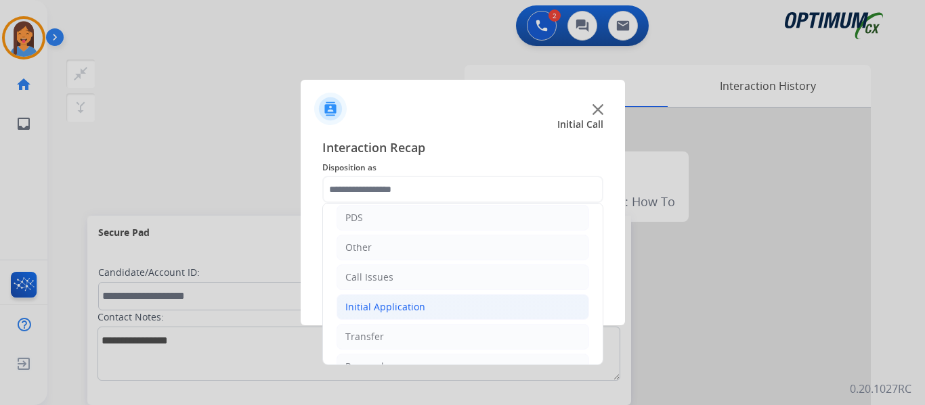
click at [395, 304] on div "Initial Application" at bounding box center [385, 308] width 80 height 14
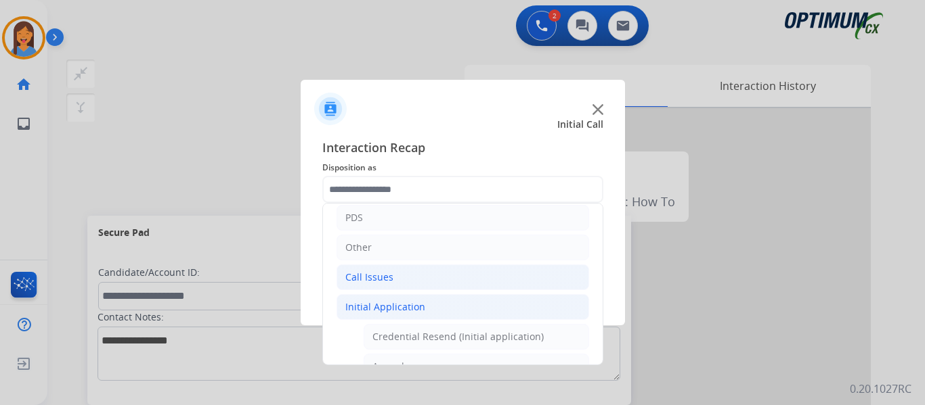
click at [353, 275] on div "Call Issues" at bounding box center [369, 278] width 48 height 14
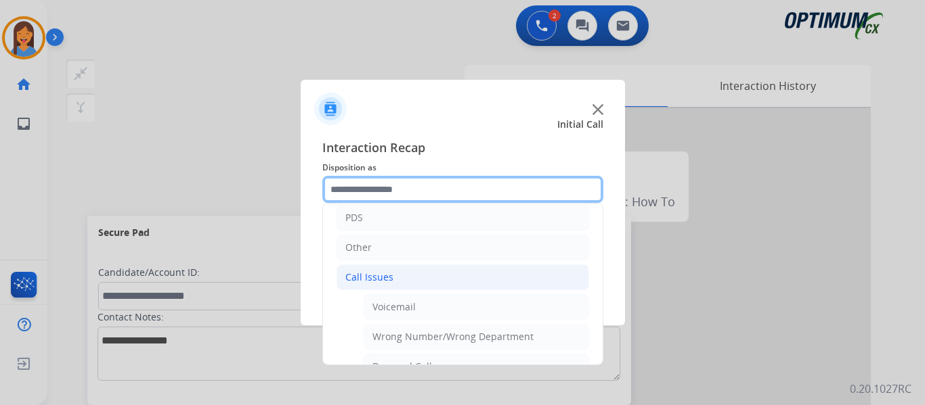
scroll to position [135, 0]
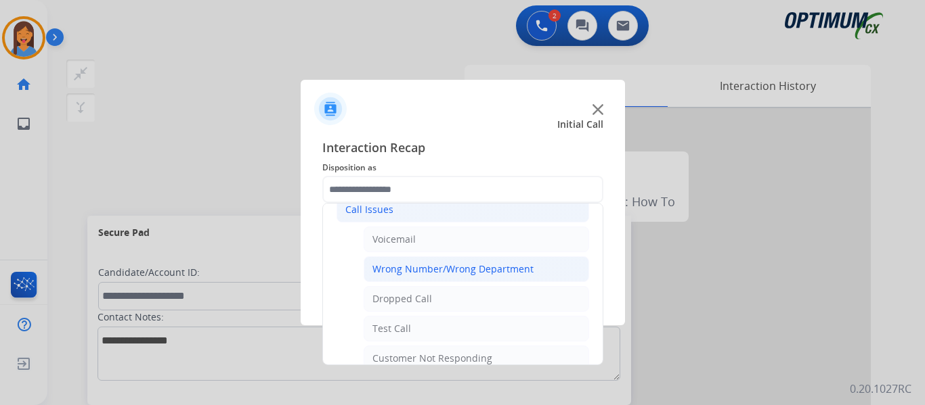
click at [435, 271] on div "Wrong Number/Wrong Department" at bounding box center [452, 270] width 161 height 14
type input "**********"
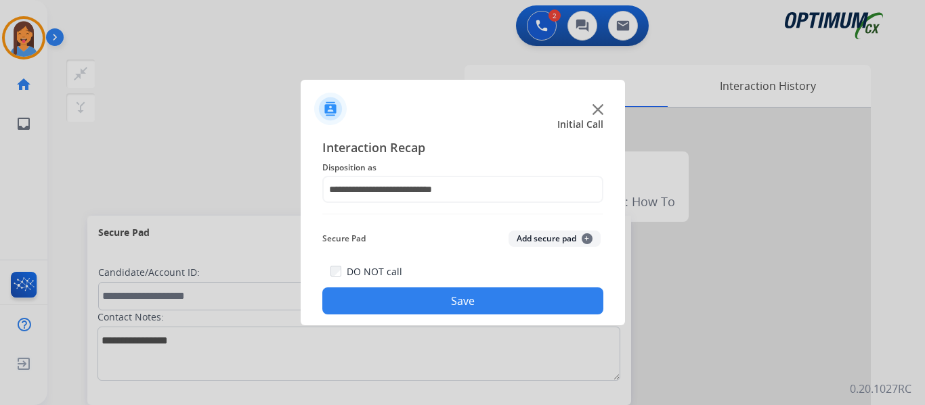
click at [458, 304] on button "Save" at bounding box center [462, 301] width 281 height 27
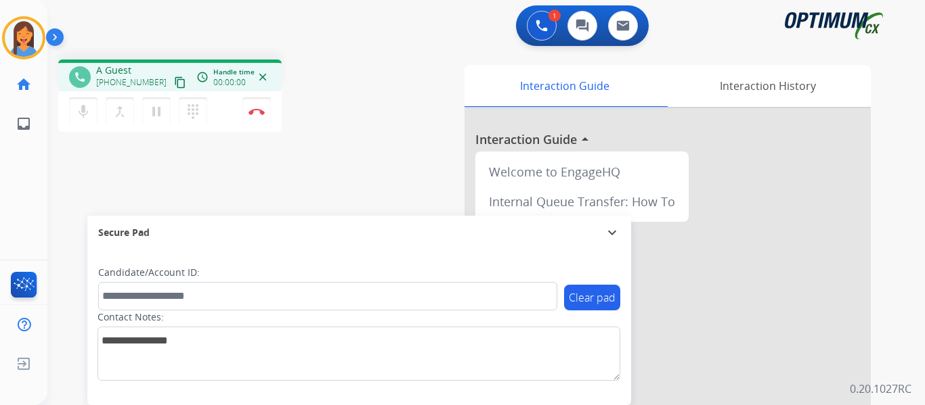
click at [174, 82] on mat-icon "content_copy" at bounding box center [180, 82] width 12 height 12
click at [261, 114] on img at bounding box center [256, 111] width 16 height 7
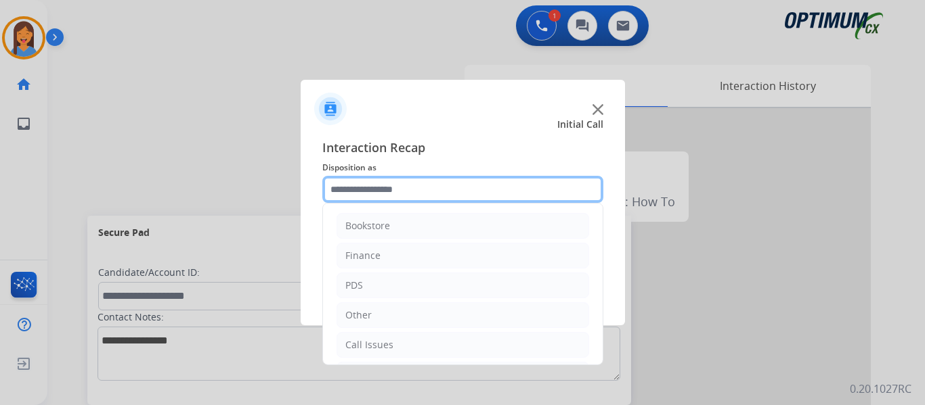
click at [376, 192] on input "text" at bounding box center [462, 189] width 281 height 27
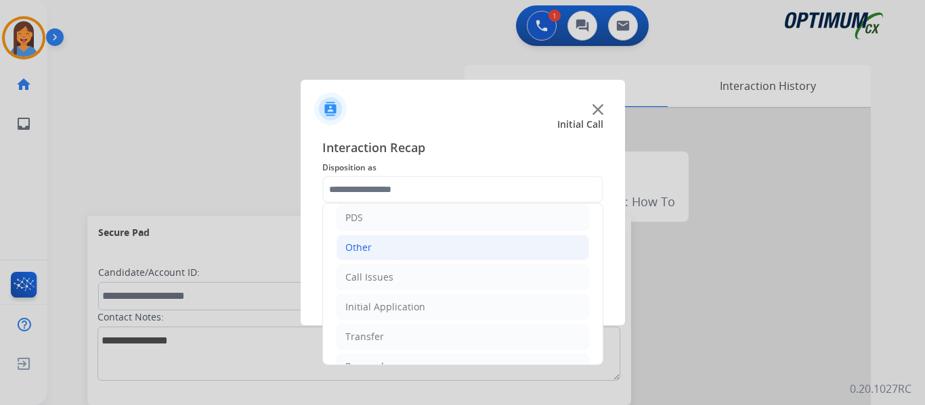
click at [405, 307] on div "Initial Application" at bounding box center [385, 308] width 80 height 14
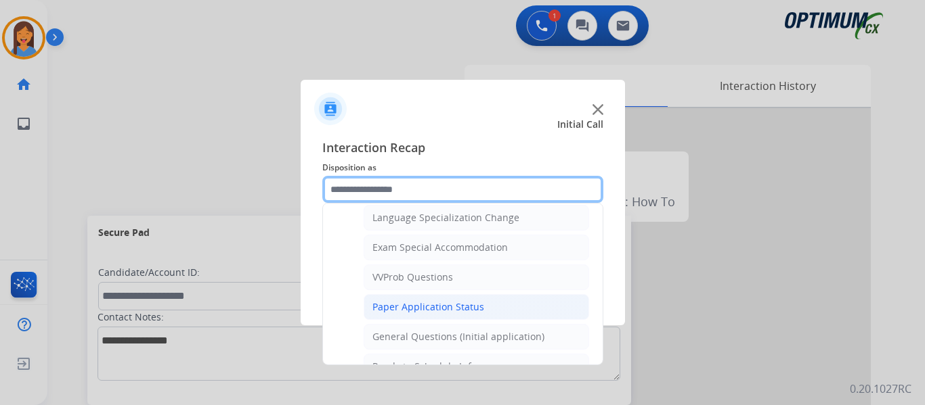
scroll to position [745, 0]
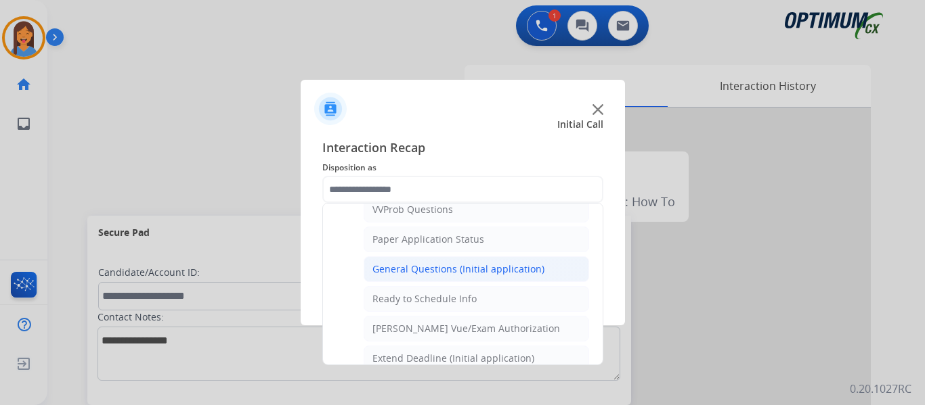
click at [440, 261] on li "General Questions (Initial application)" at bounding box center [475, 270] width 225 height 26
type input "**********"
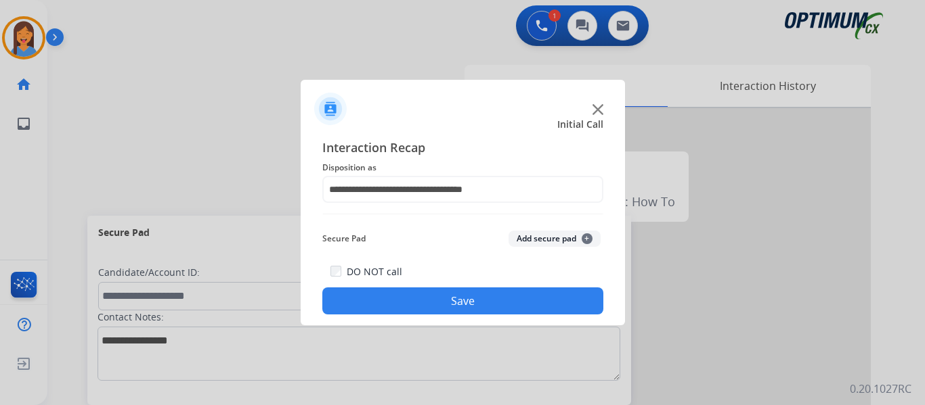
click at [441, 296] on button "Save" at bounding box center [462, 301] width 281 height 27
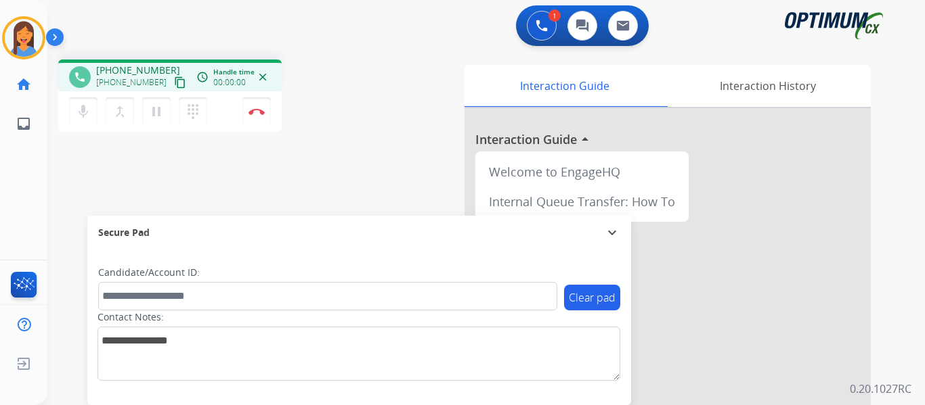
click at [174, 83] on mat-icon "content_copy" at bounding box center [180, 82] width 12 height 12
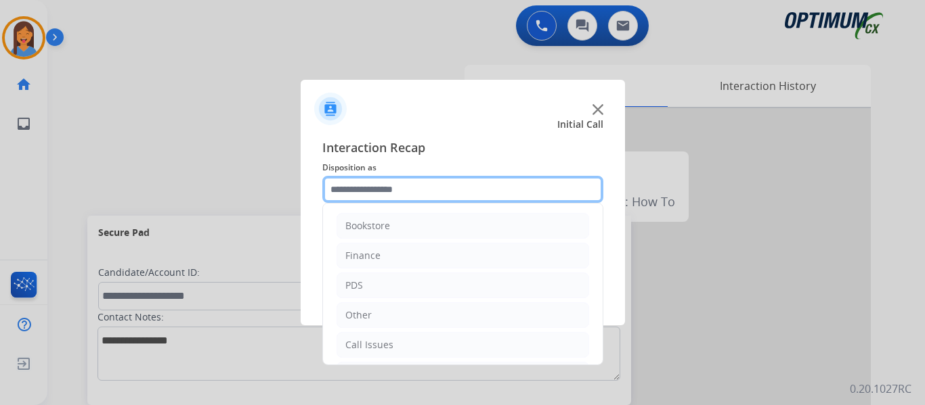
click at [374, 195] on input "text" at bounding box center [462, 189] width 281 height 27
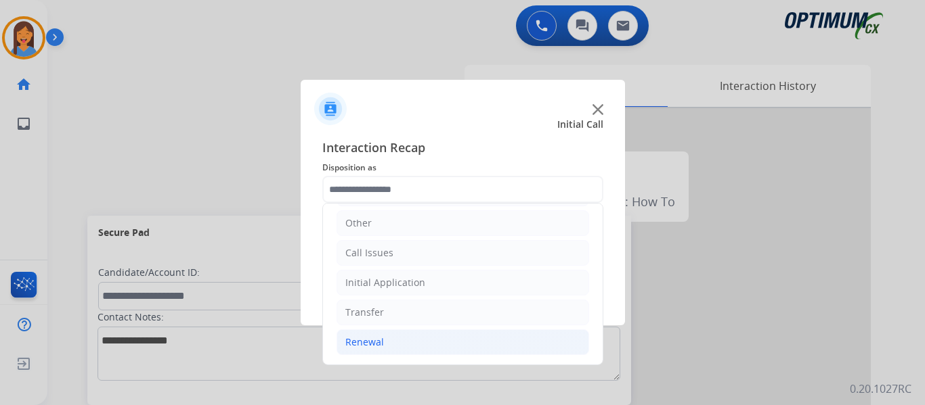
click at [373, 345] on div "Renewal" at bounding box center [364, 343] width 39 height 14
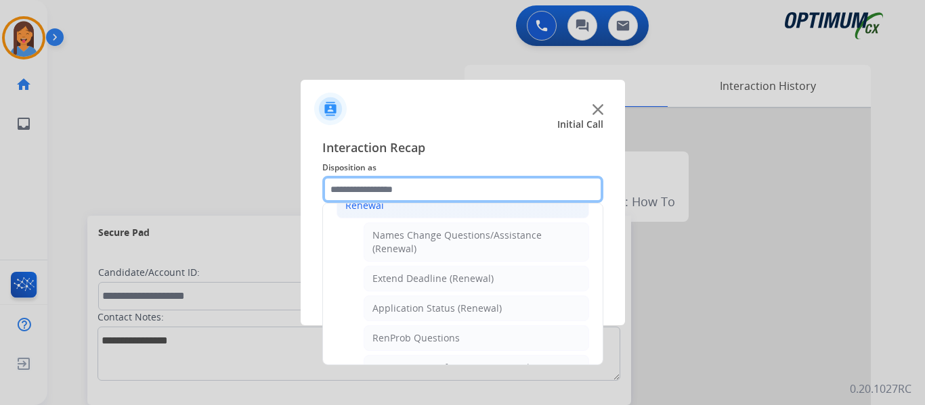
scroll to position [295, 0]
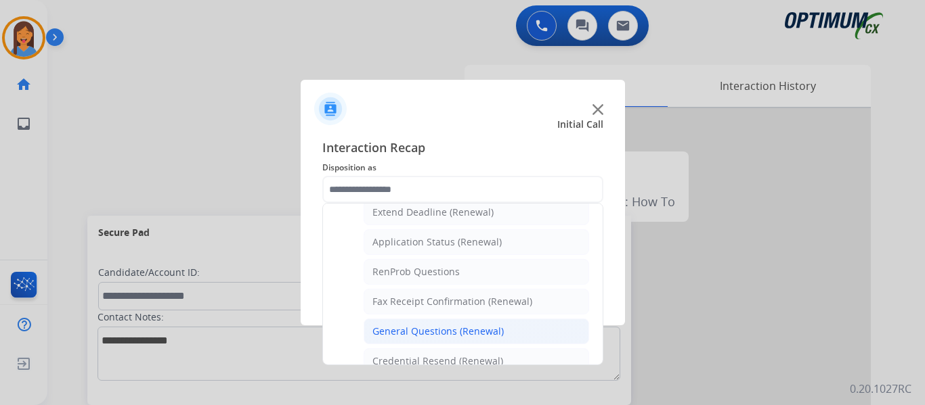
click at [441, 329] on div "General Questions (Renewal)" at bounding box center [437, 332] width 131 height 14
type input "**********"
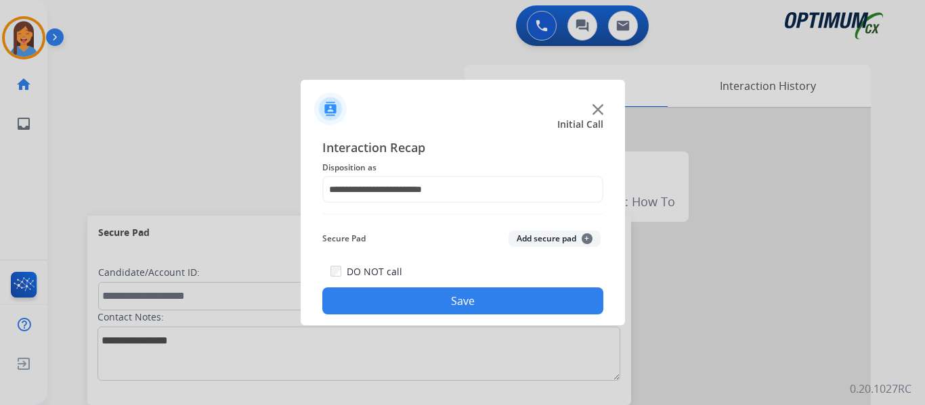
click at [441, 305] on button "Save" at bounding box center [462, 301] width 281 height 27
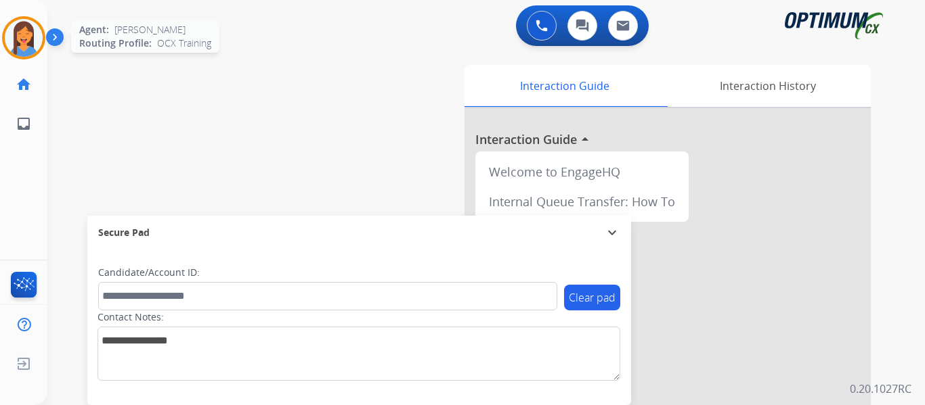
click at [28, 24] on img at bounding box center [24, 38] width 38 height 38
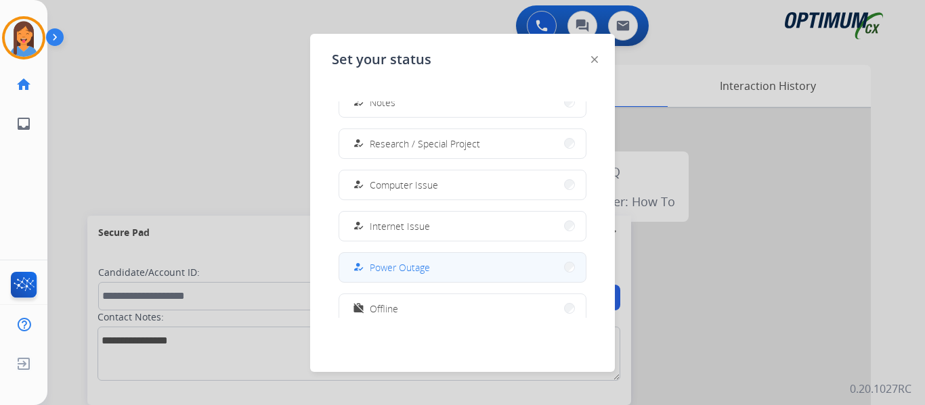
scroll to position [338, 0]
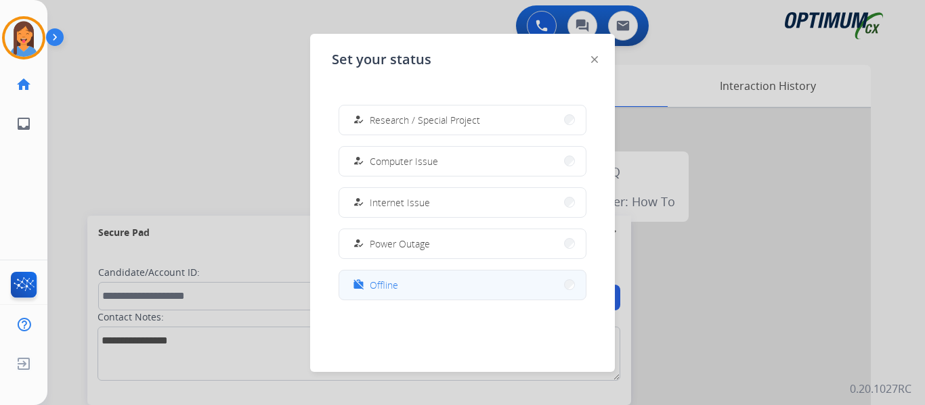
click at [402, 290] on button "work_off Offline" at bounding box center [462, 285] width 246 height 29
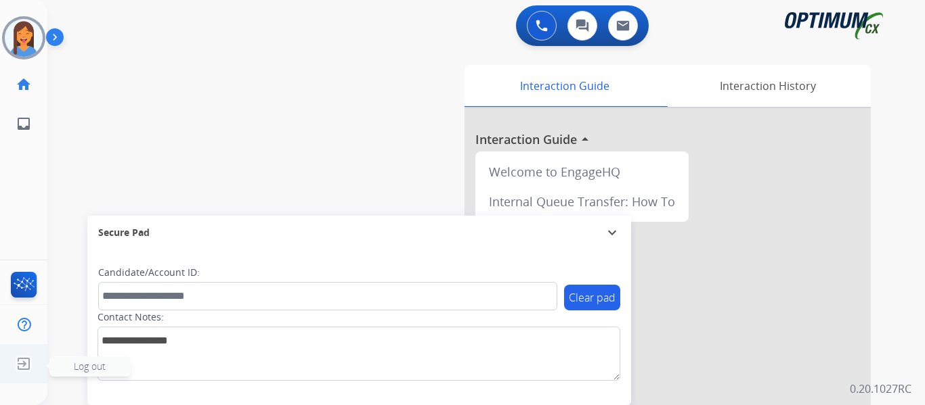
click at [26, 361] on img at bounding box center [24, 364] width 24 height 26
